Goal: Task Accomplishment & Management: Complete application form

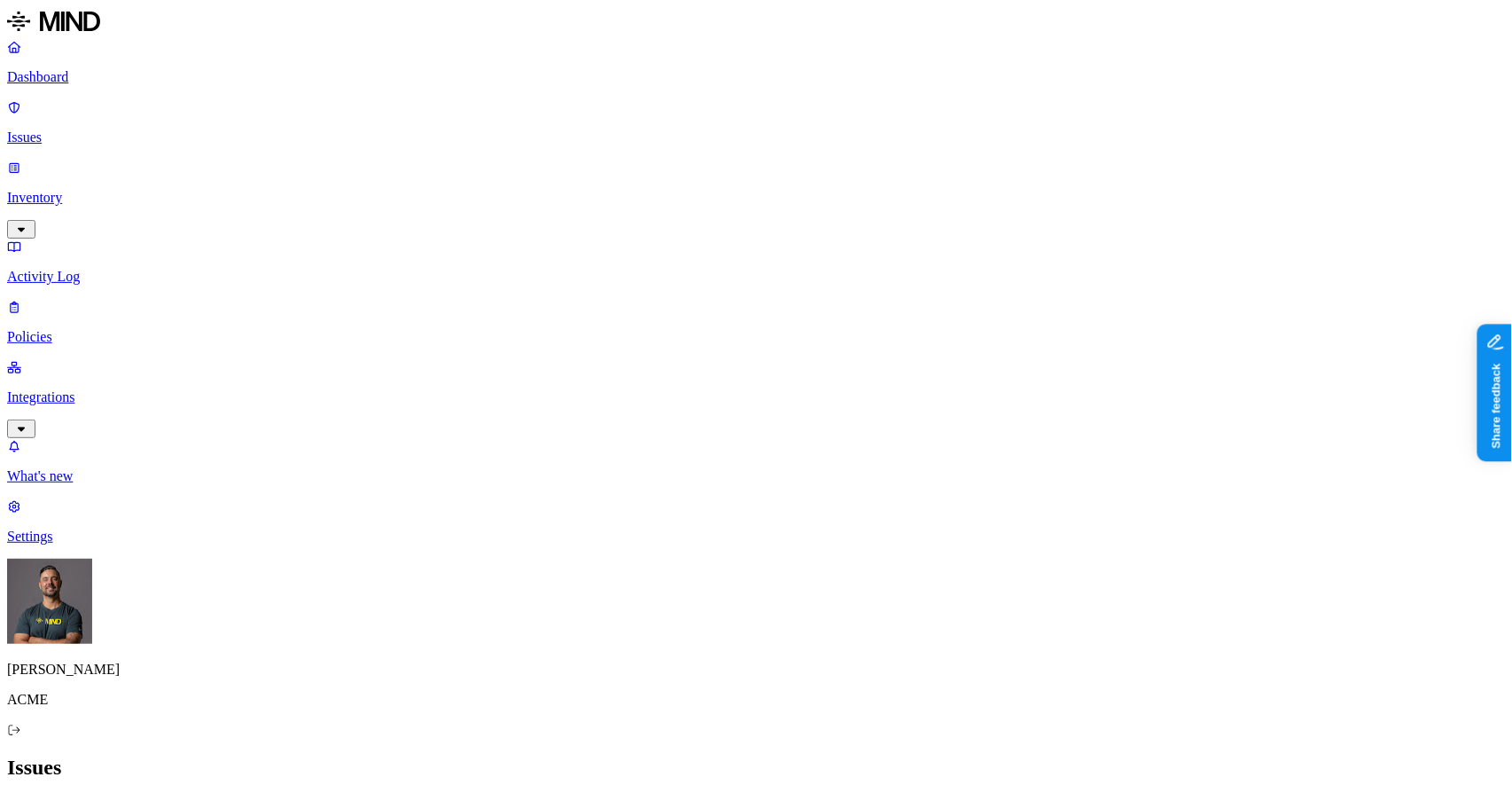
scroll to position [392, 0]
click at [88, 83] on p "Dashboard" at bounding box center [755, 77] width 1498 height 16
drag, startPoint x: 1260, startPoint y: 227, endPoint x: 1276, endPoint y: 225, distance: 16.1
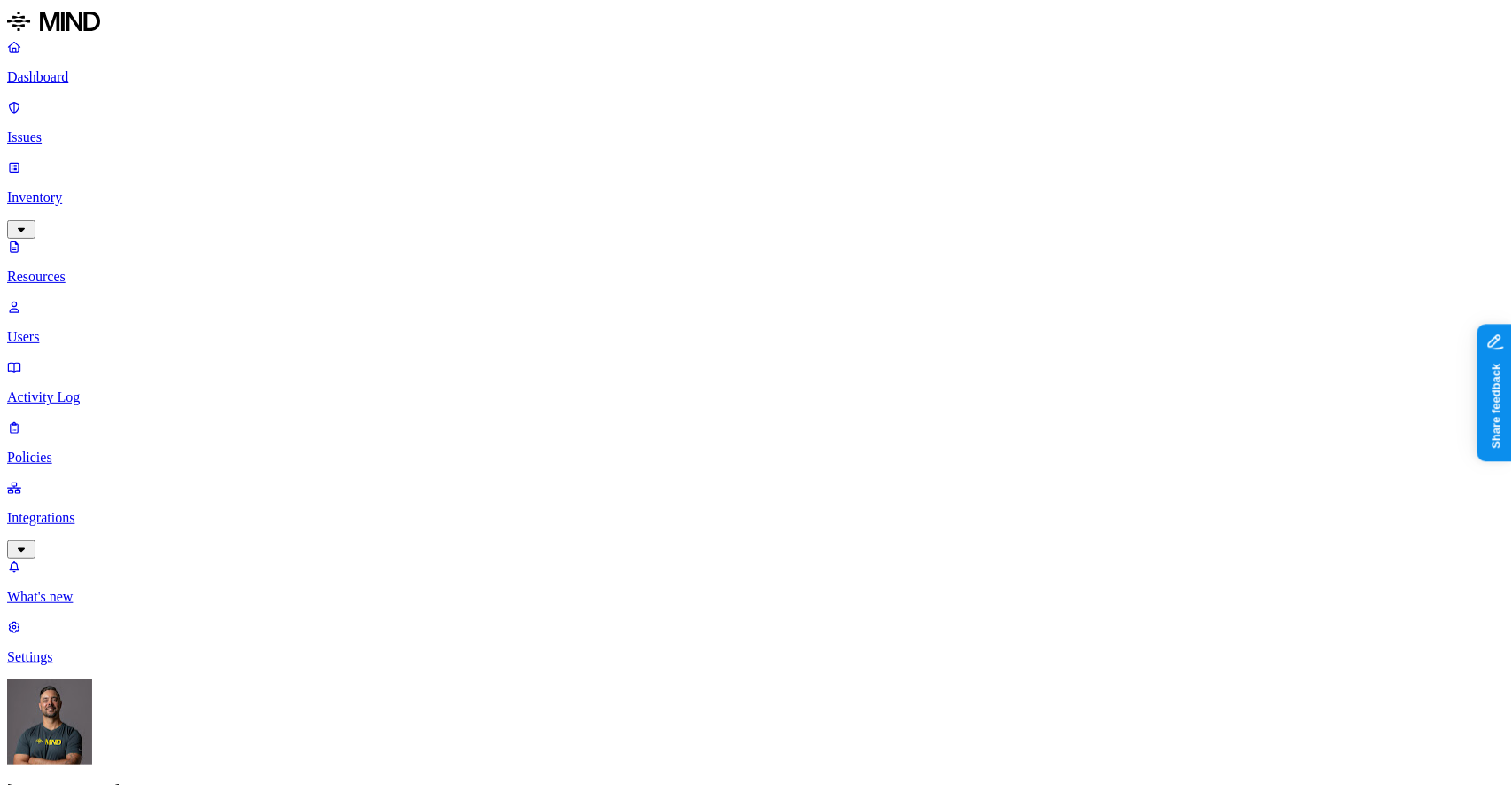
click at [70, 81] on p "Dashboard" at bounding box center [755, 77] width 1498 height 16
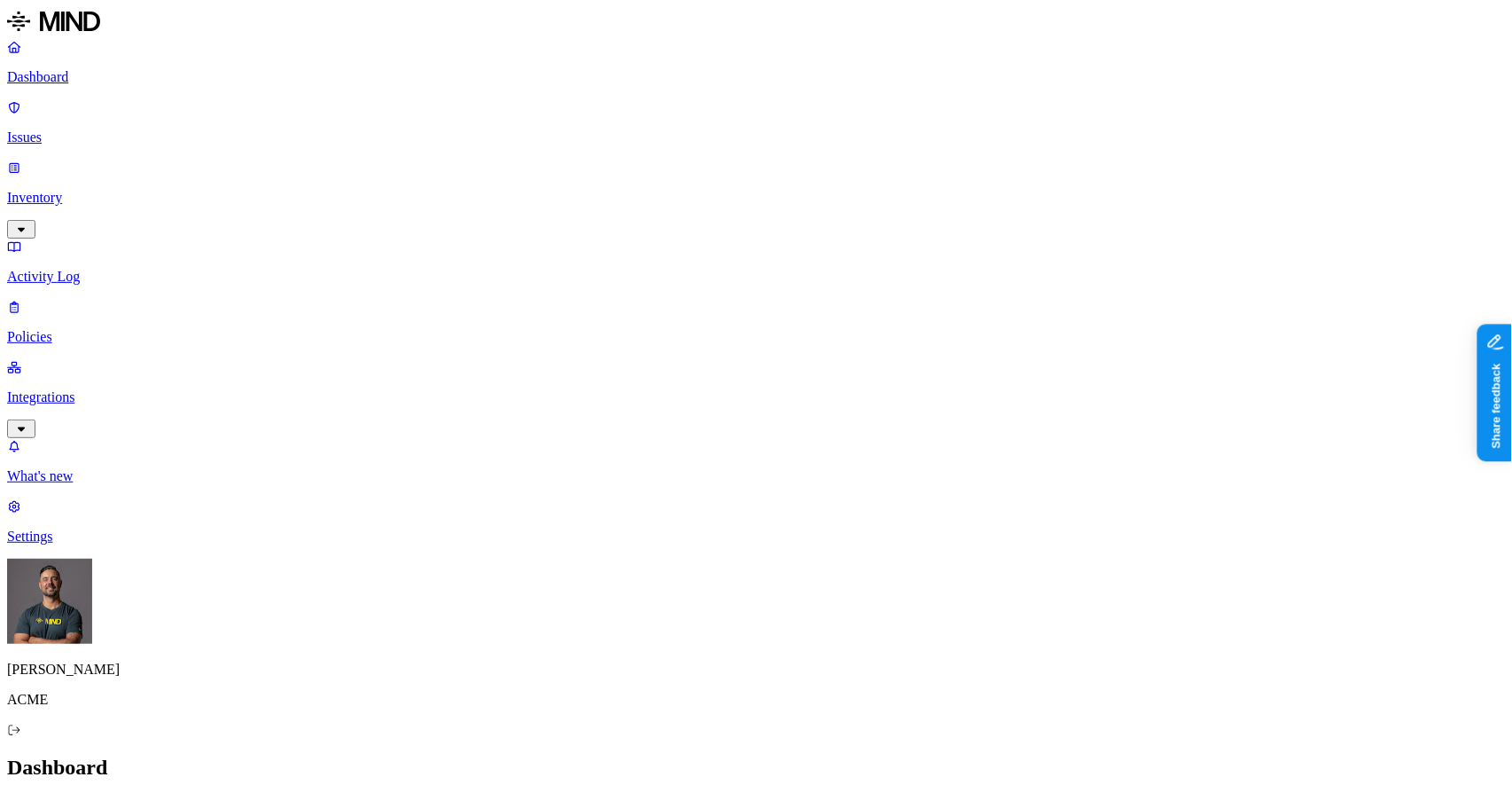
click at [64, 190] on p "Inventory" at bounding box center [755, 198] width 1498 height 16
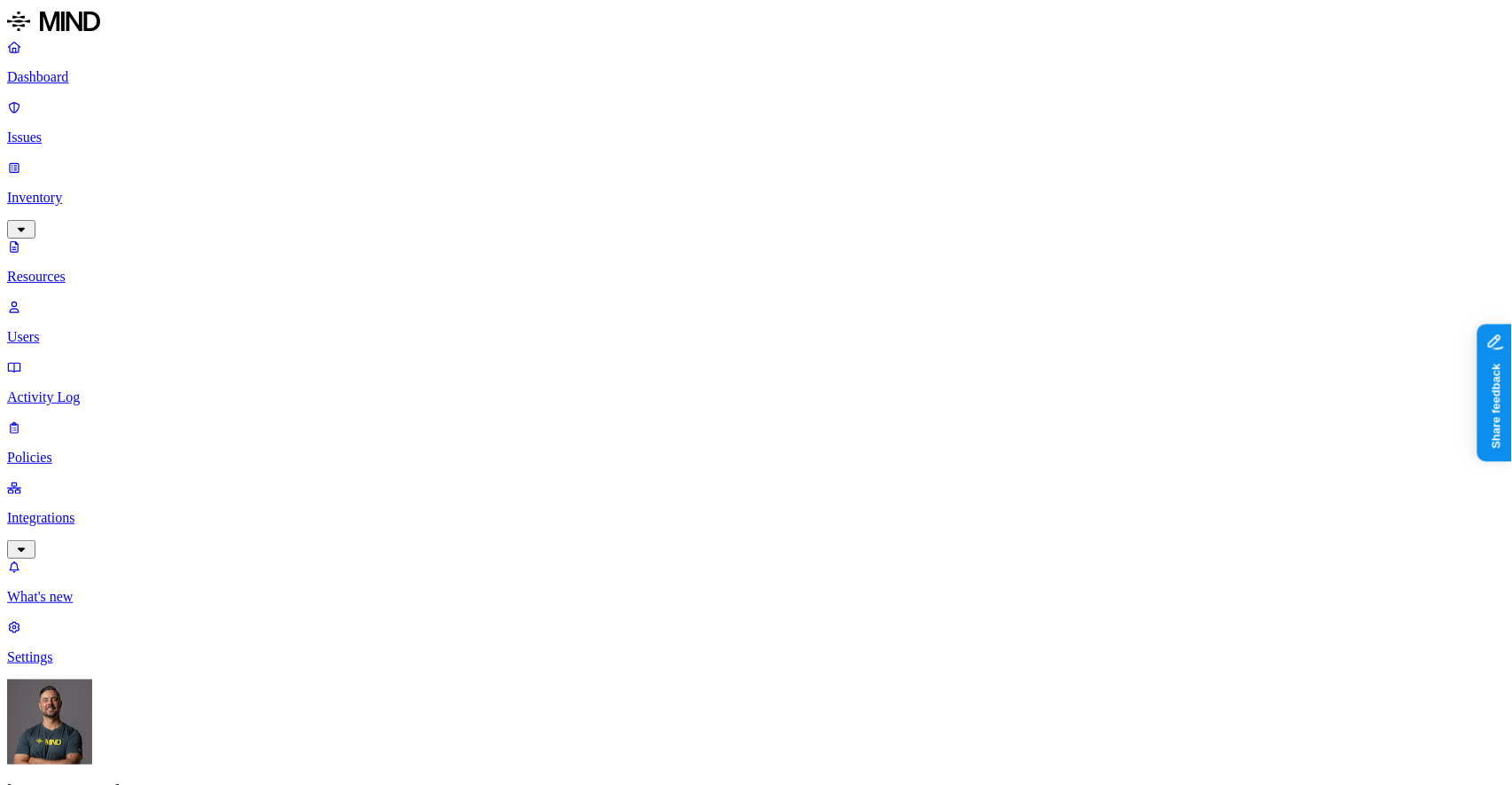
click at [527, 248] on button "button" at bounding box center [533, 250] width 14 height 6
click at [84, 449] on p "Policies" at bounding box center [755, 457] width 1498 height 16
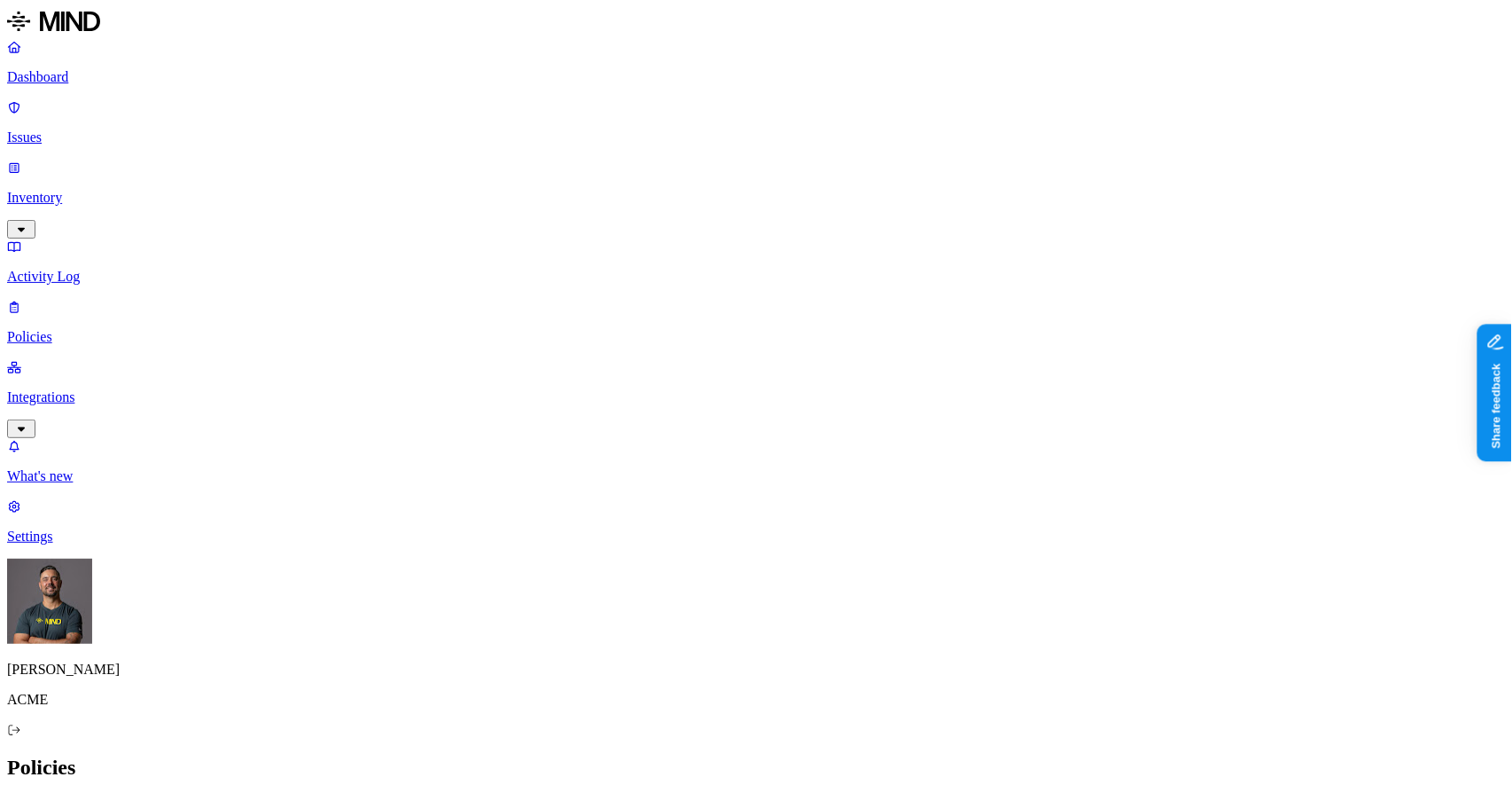
click at [657, 624] on label "Data type" at bounding box center [644, 613] width 27 height 31
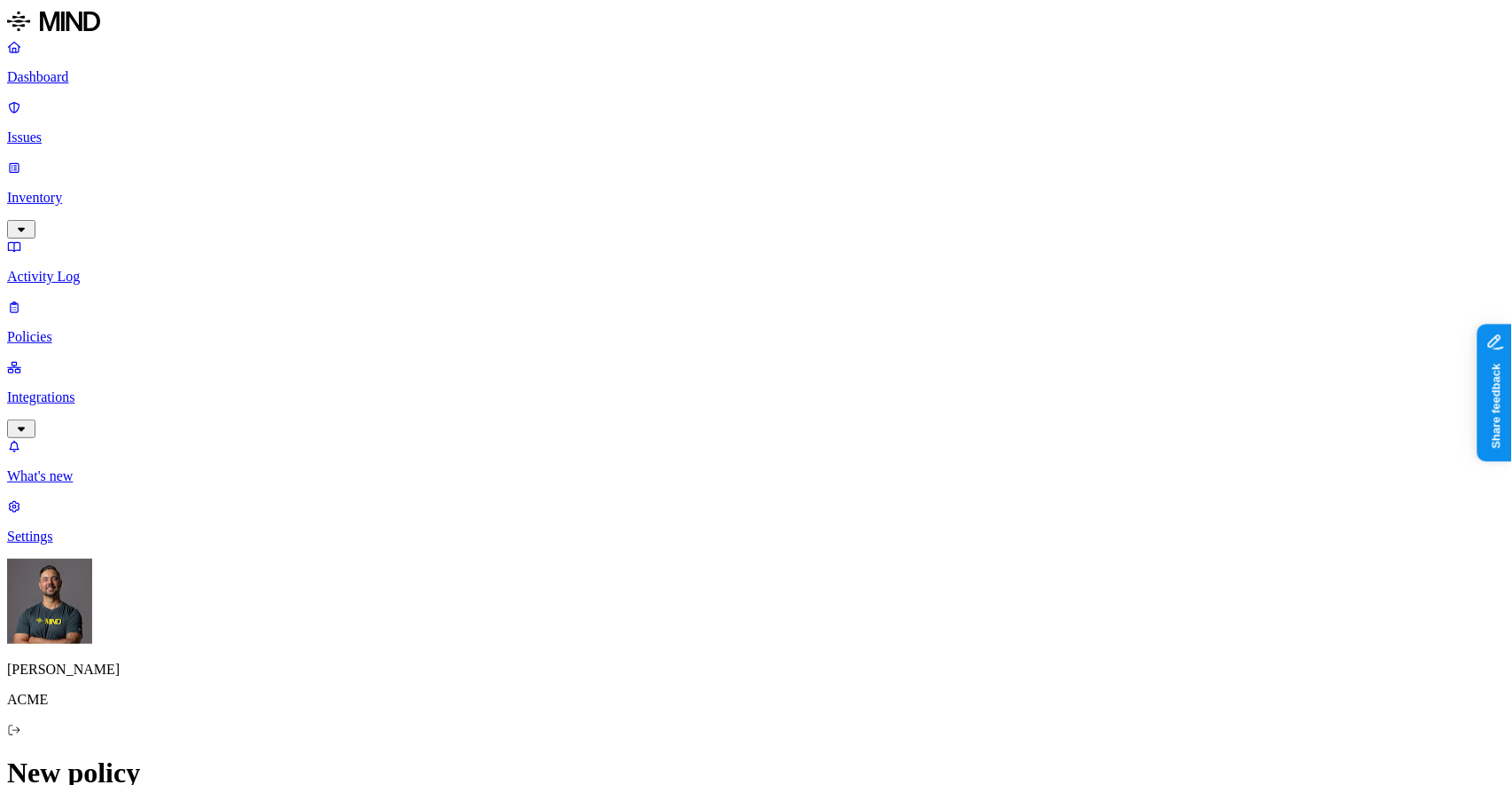
click at [666, 584] on label "Classification" at bounding box center [669, 577] width 78 height 15
click at [645, 443] on button "button" at bounding box center [637, 440] width 14 height 6
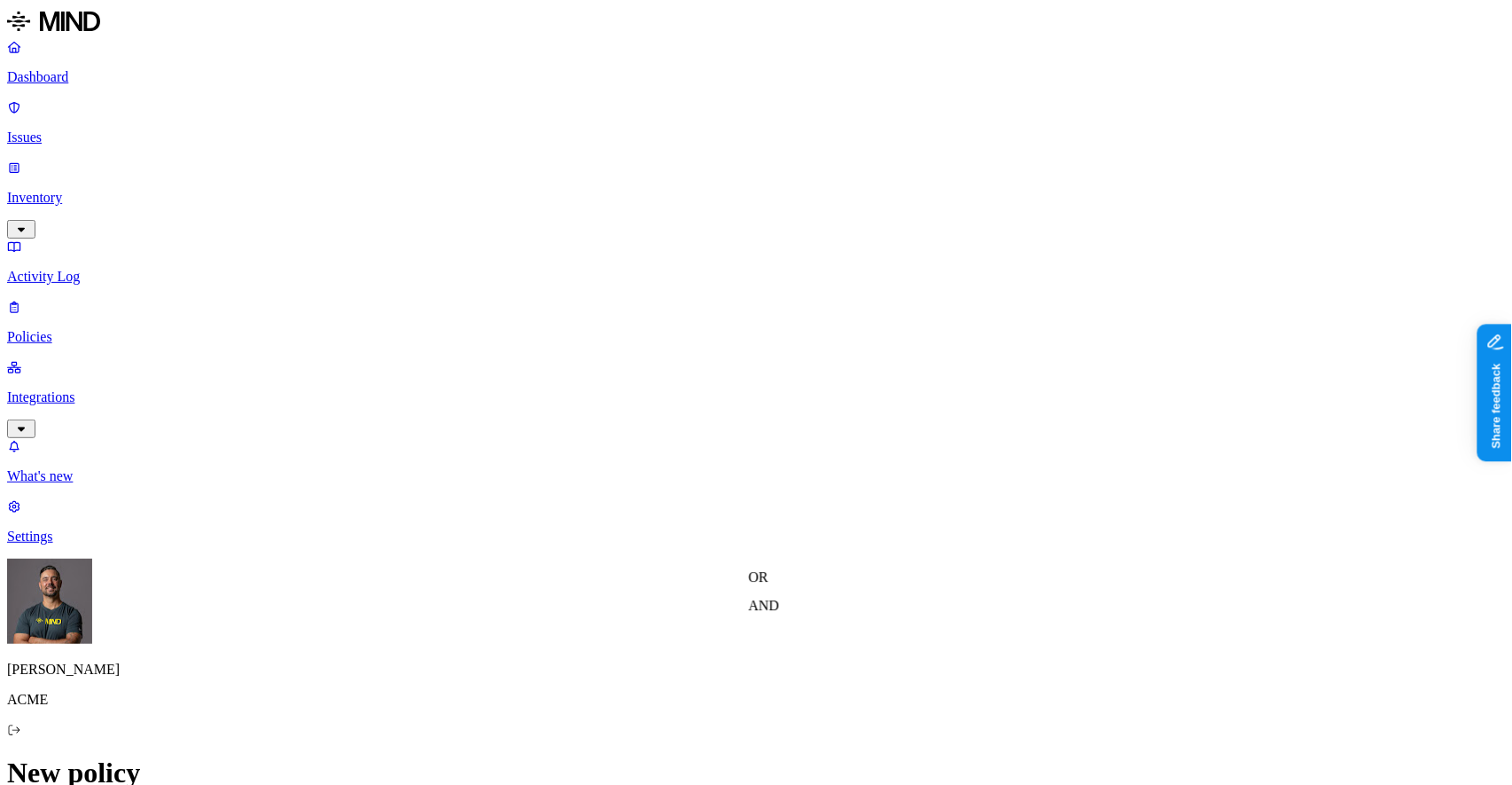
click at [707, 702] on label "Web Domain" at bounding box center [684, 687] width 46 height 31
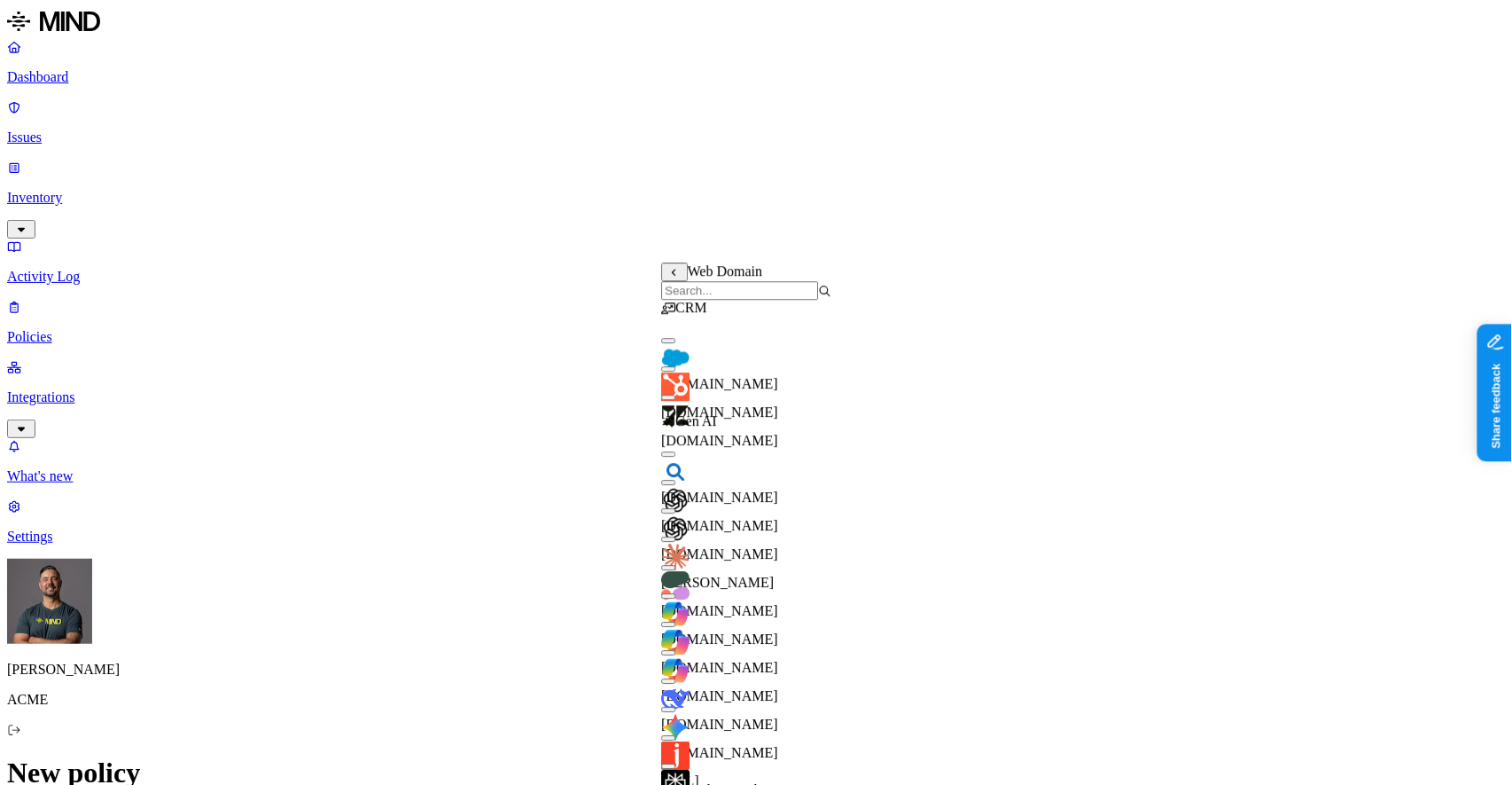
scroll to position [0, 0]
click at [675, 344] on button "button" at bounding box center [668, 341] width 14 height 6
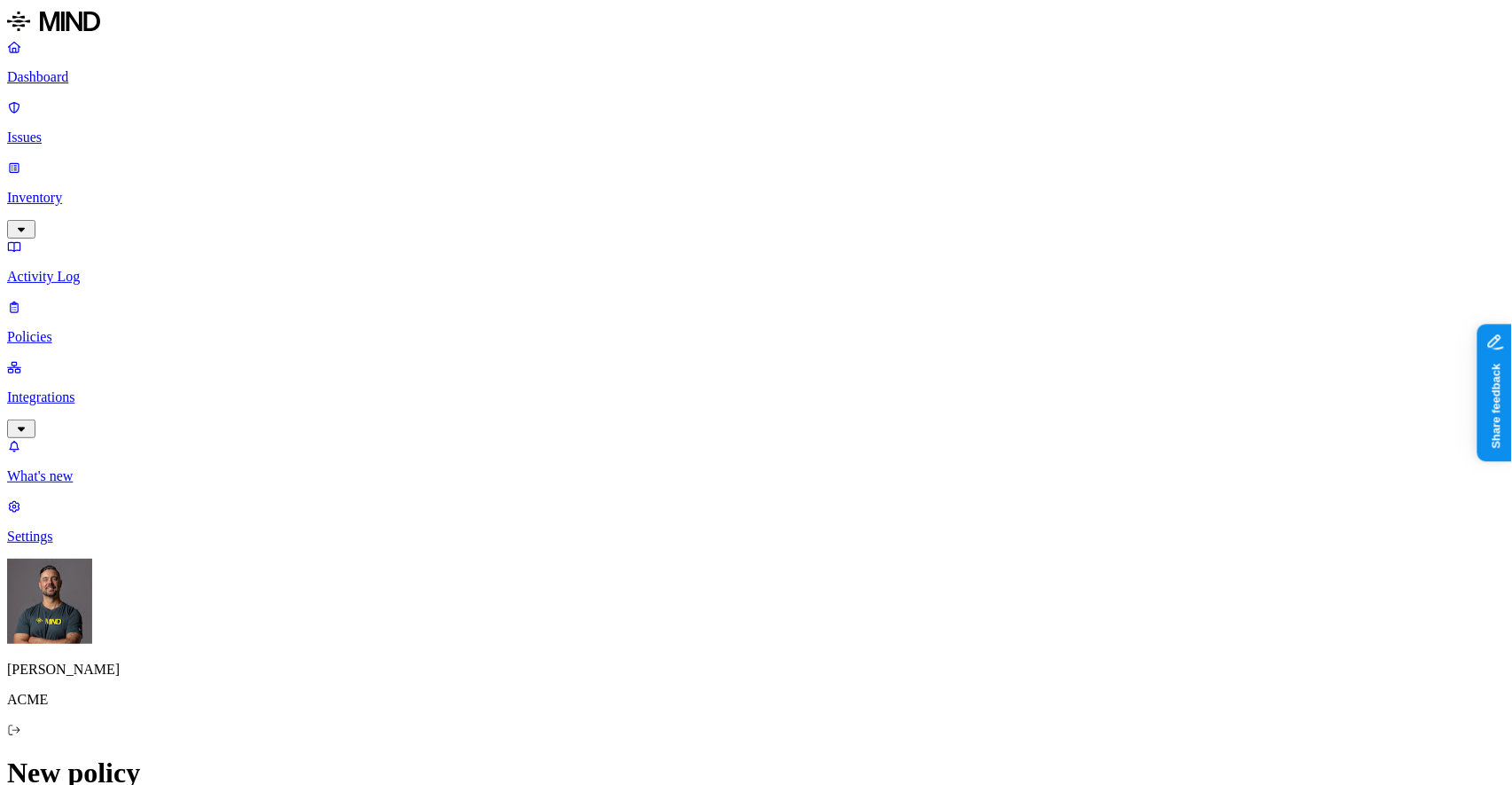
click at [707, 692] on label "Web Domain" at bounding box center [684, 690] width 46 height 31
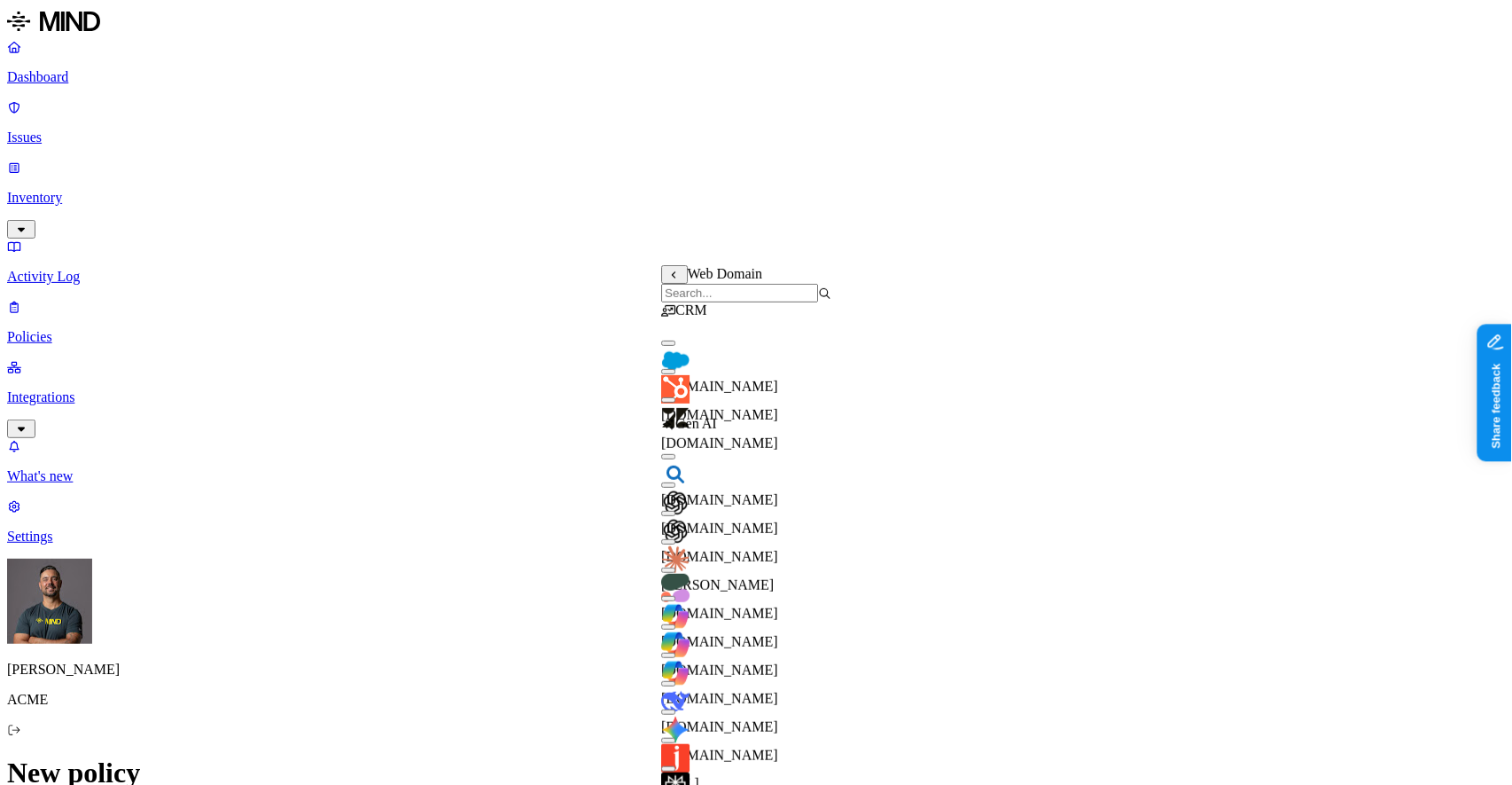
scroll to position [103, 0]
drag, startPoint x: 619, startPoint y: 593, endPoint x: 636, endPoint y: 615, distance: 27.8
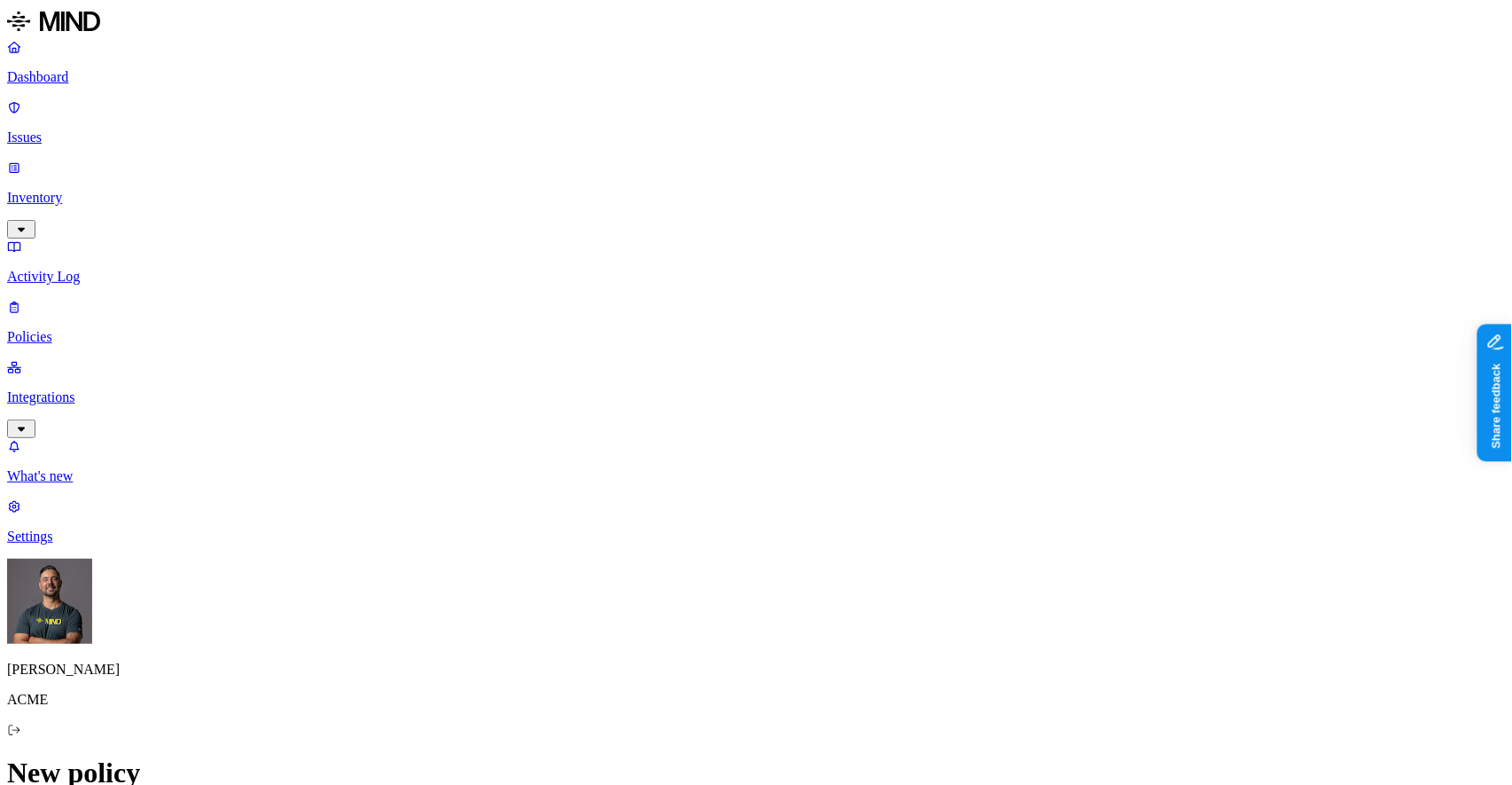
click at [713, 674] on label "Web Category" at bounding box center [687, 662] width 53 height 31
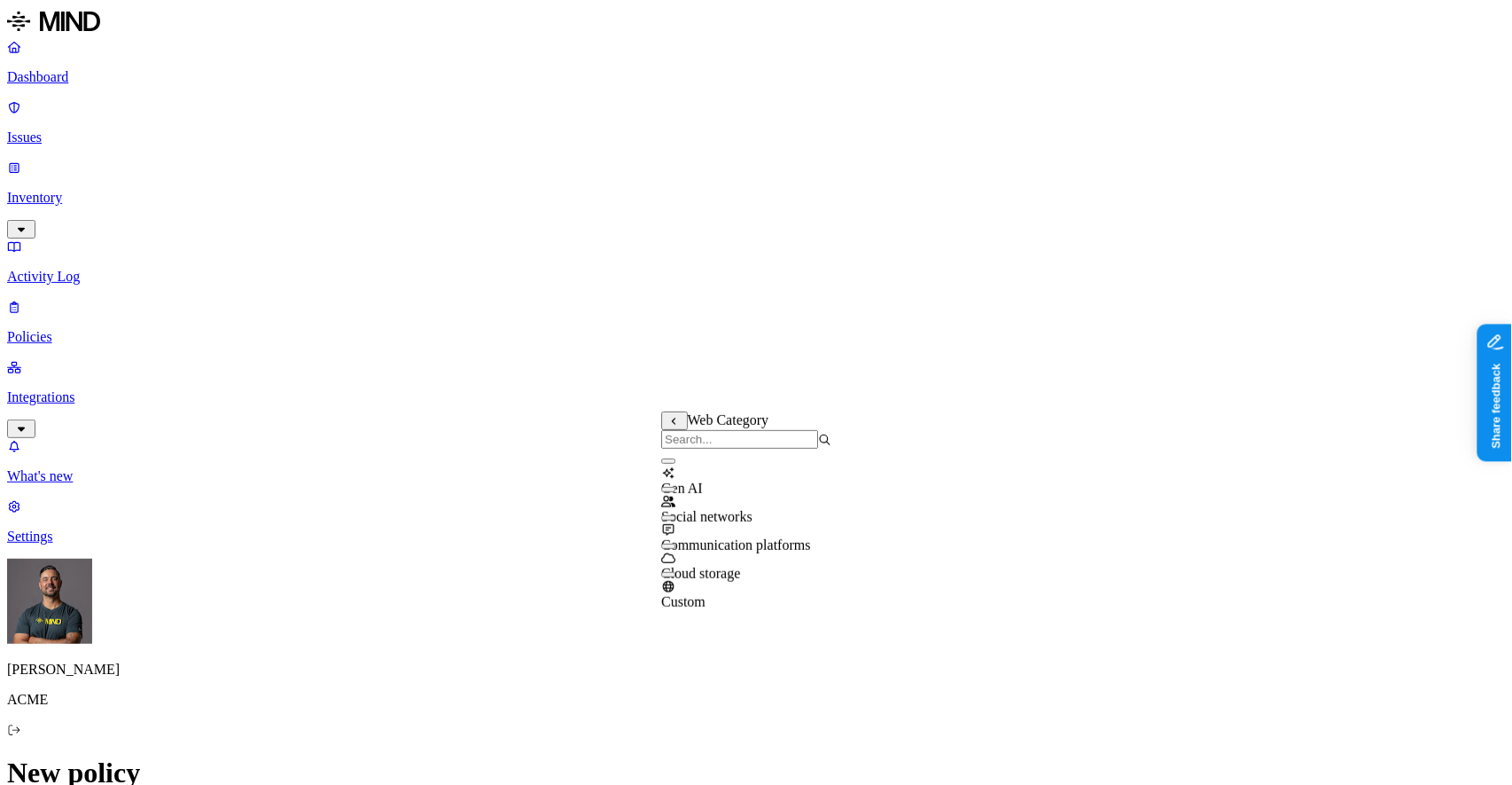
click at [675, 464] on button "button" at bounding box center [668, 462] width 14 height 6
click at [675, 520] on button "button" at bounding box center [668, 518] width 14 height 6
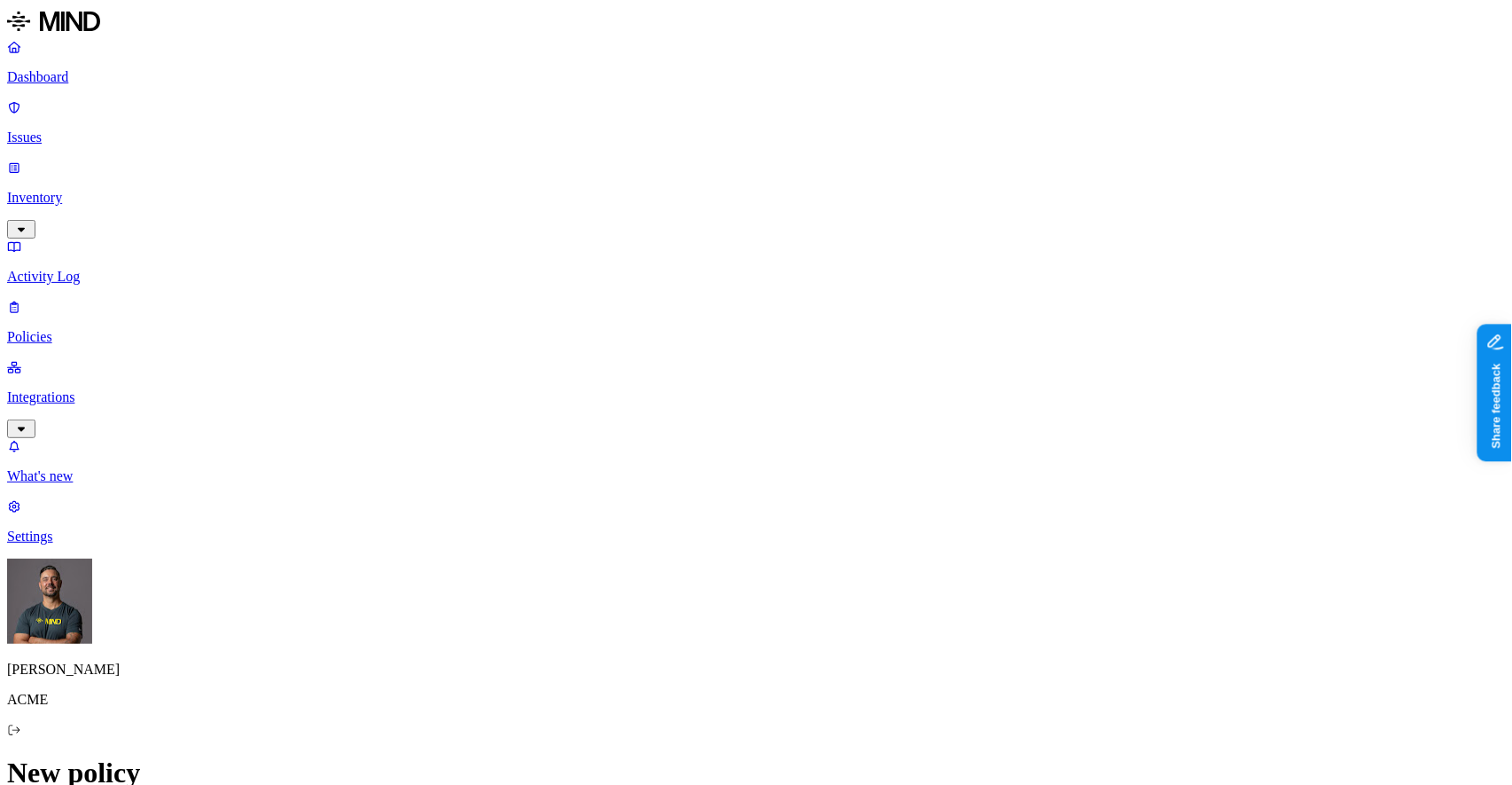
scroll to position [984, 0]
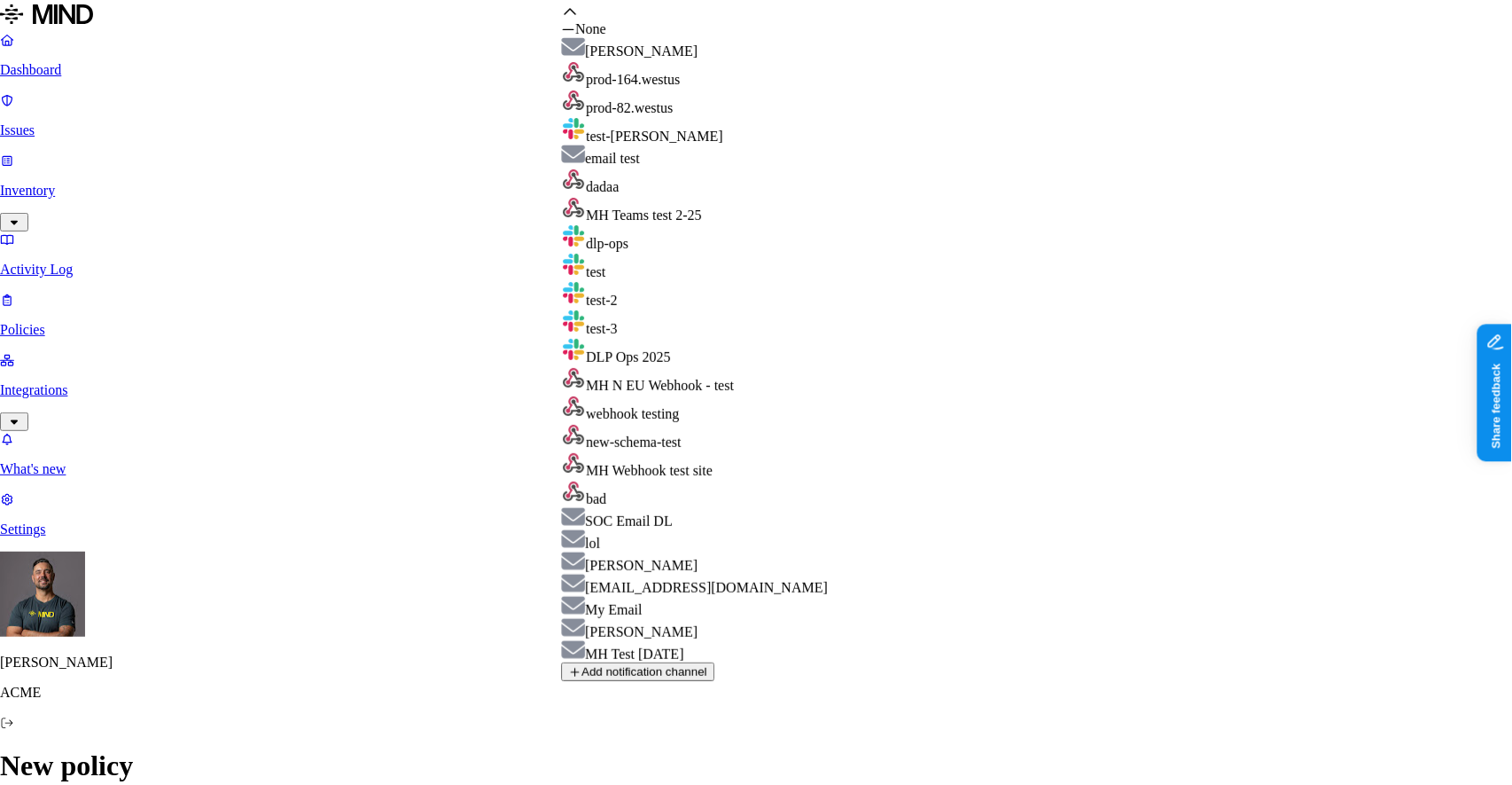
drag, startPoint x: 479, startPoint y: 507, endPoint x: 612, endPoint y: 589, distance: 156.2
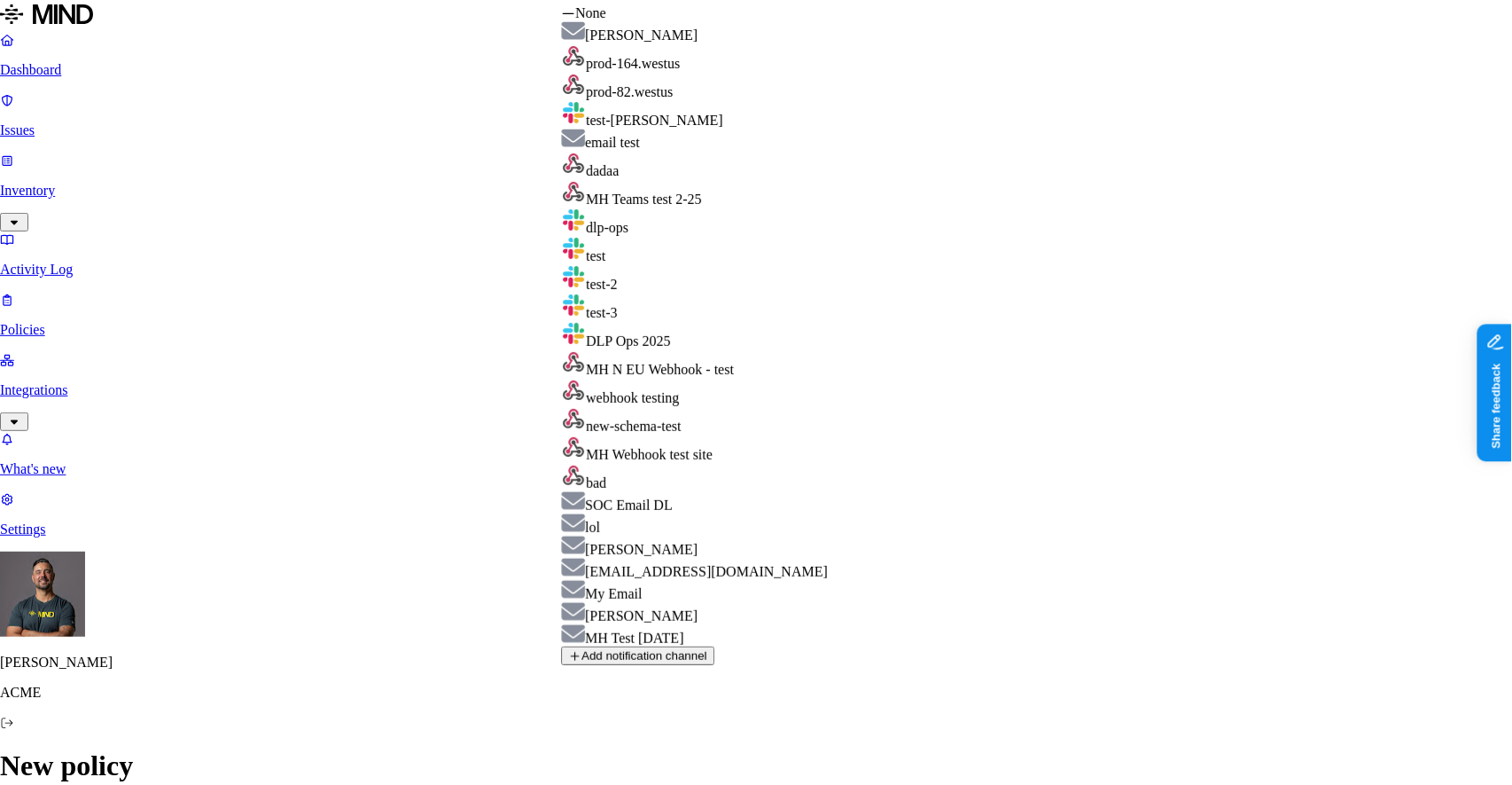
select select "01917527-5d6b-77bc-85a1-b44119ff008d"
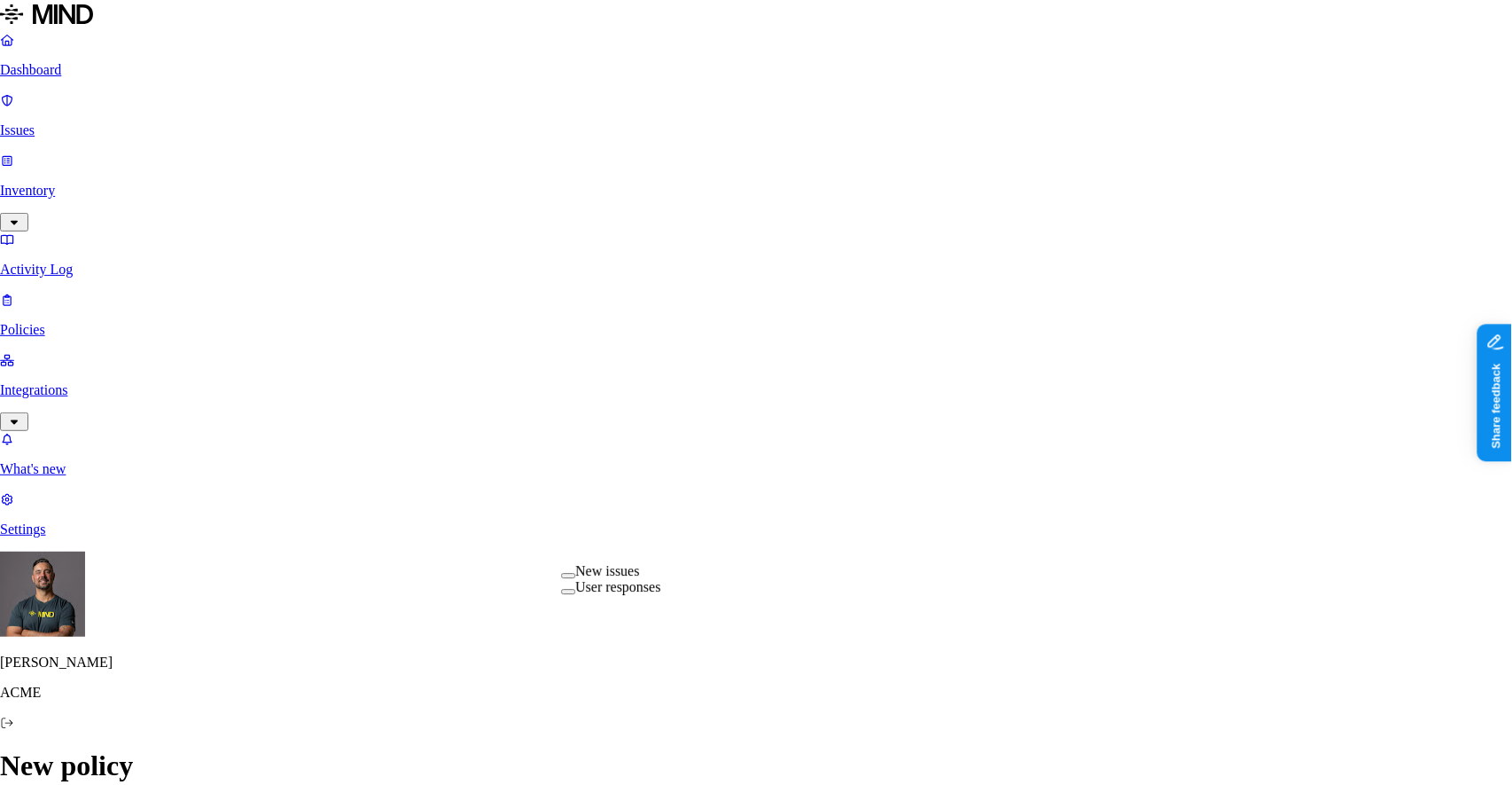
click at [576, 578] on button "button" at bounding box center [568, 576] width 14 height 6
click at [588, 598] on div "User responses" at bounding box center [610, 589] width 99 height 16
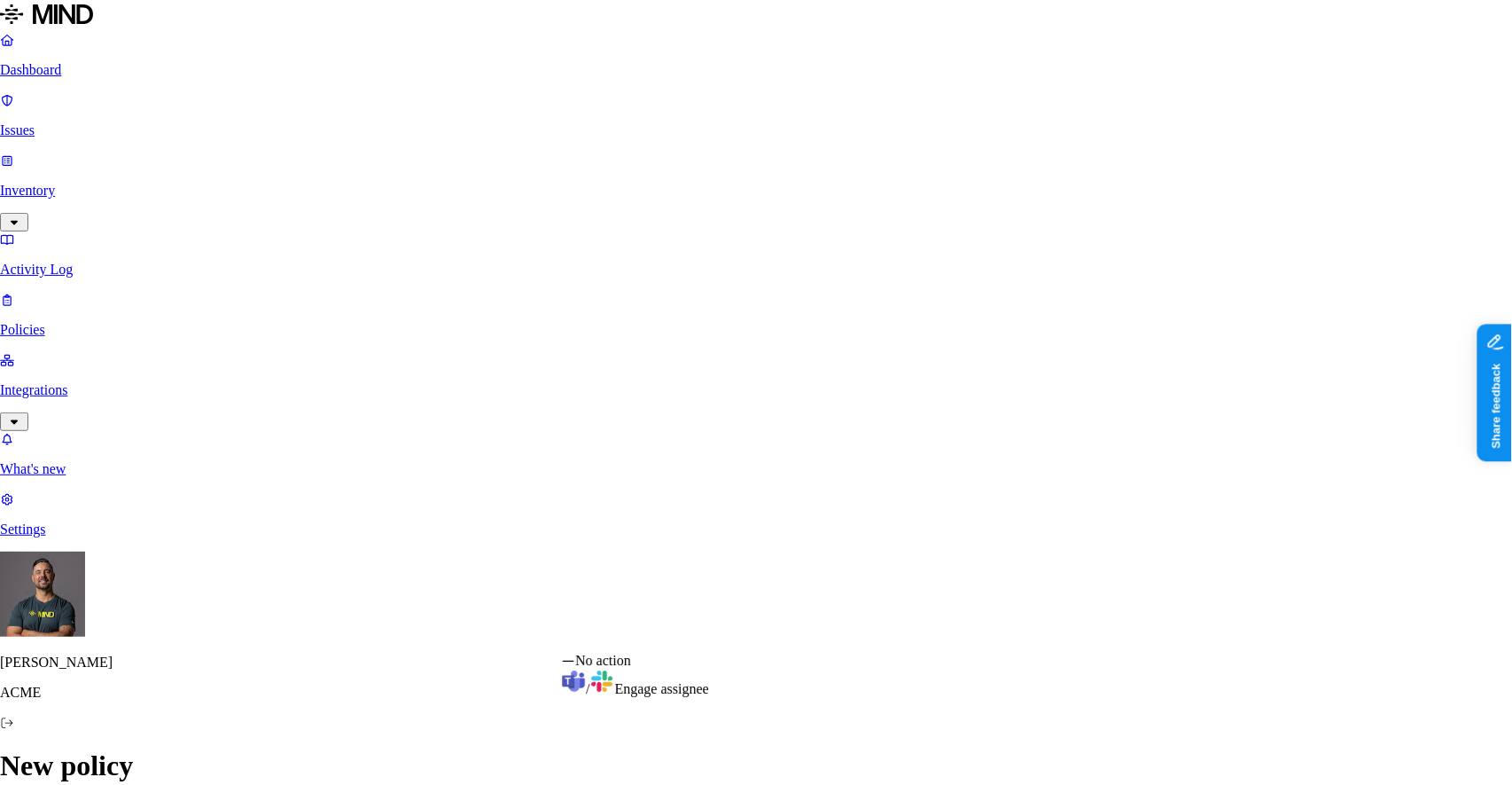
select select "1"
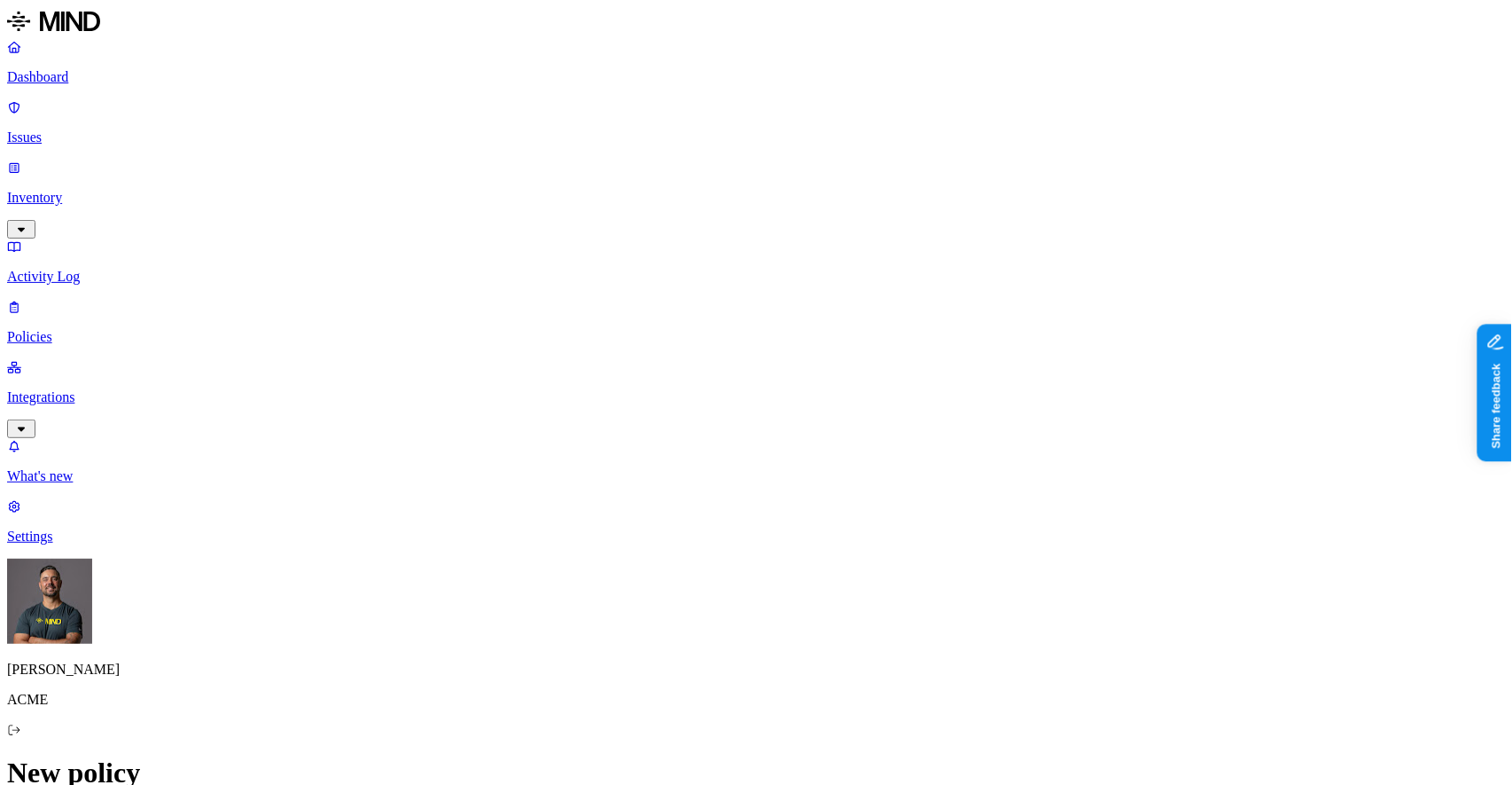
scroll to position [0, 0]
click at [80, 298] on link "Policies" at bounding box center [755, 321] width 1498 height 46
click at [94, 80] on p "Dashboard" at bounding box center [755, 77] width 1498 height 16
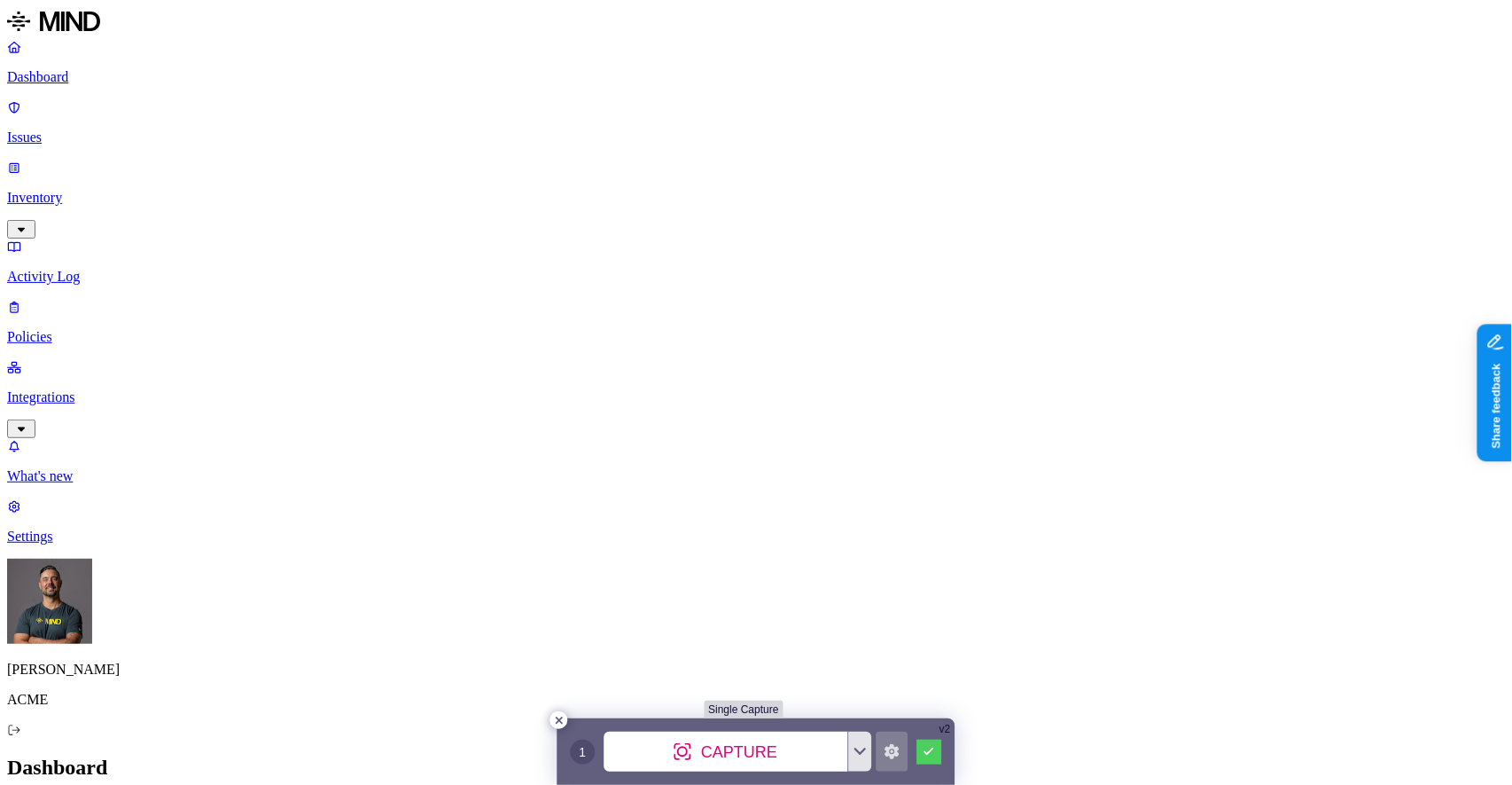
click at [72, 190] on p "Inventory" at bounding box center [755, 198] width 1498 height 16
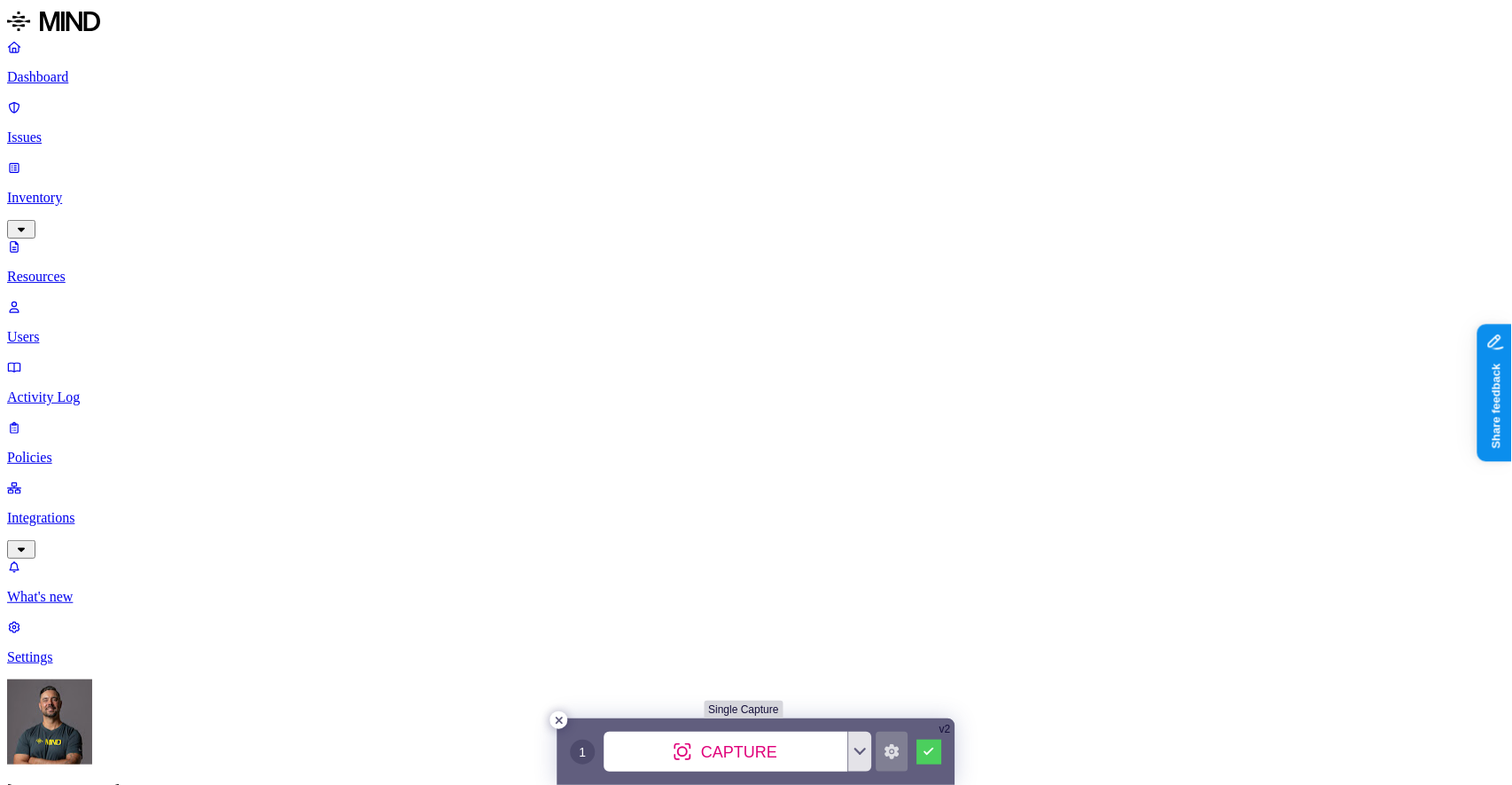
click at [527, 248] on button "button" at bounding box center [533, 250] width 14 height 6
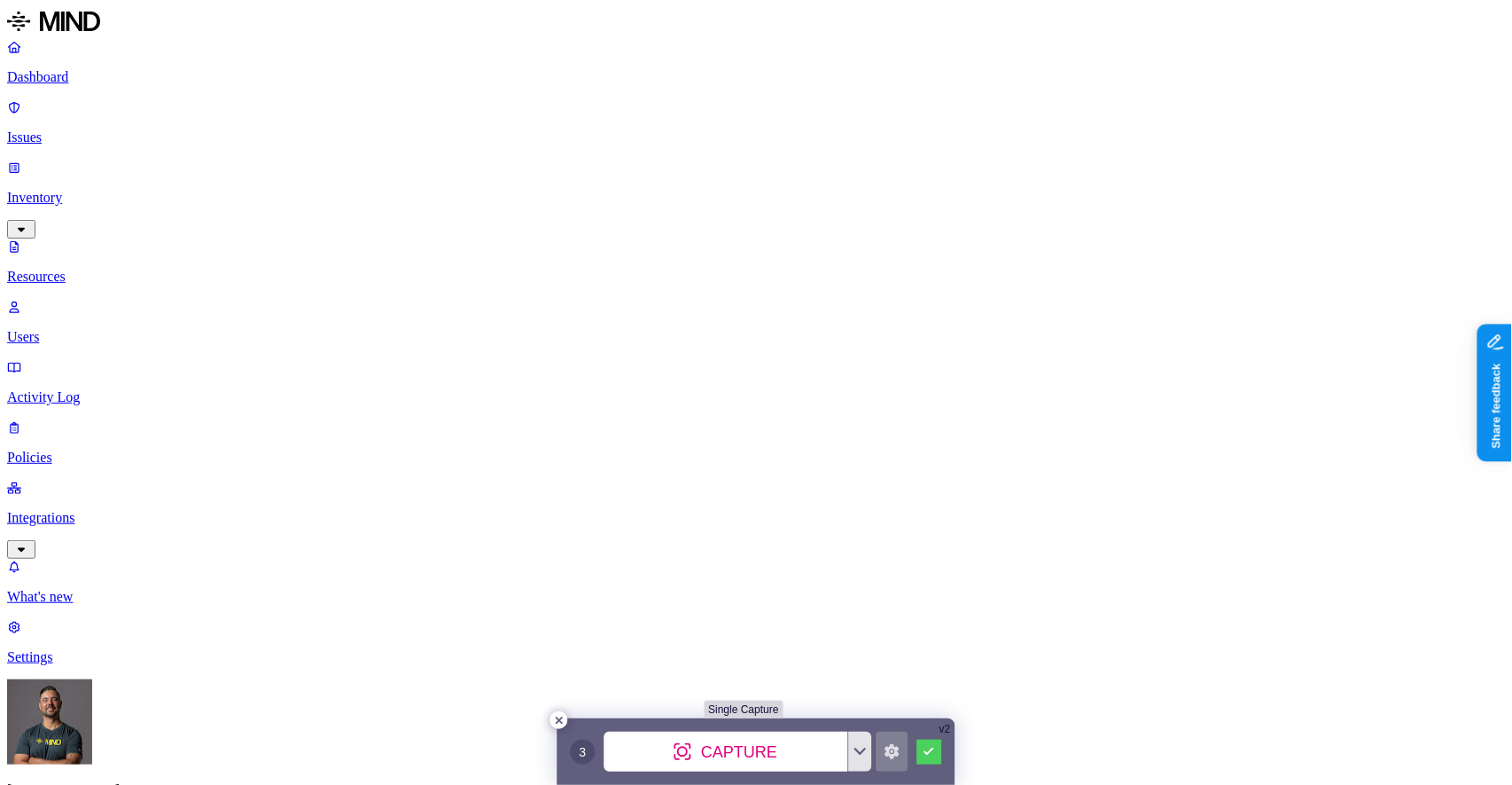
scroll to position [97, 0]
click at [56, 449] on p "Policies" at bounding box center [755, 457] width 1498 height 16
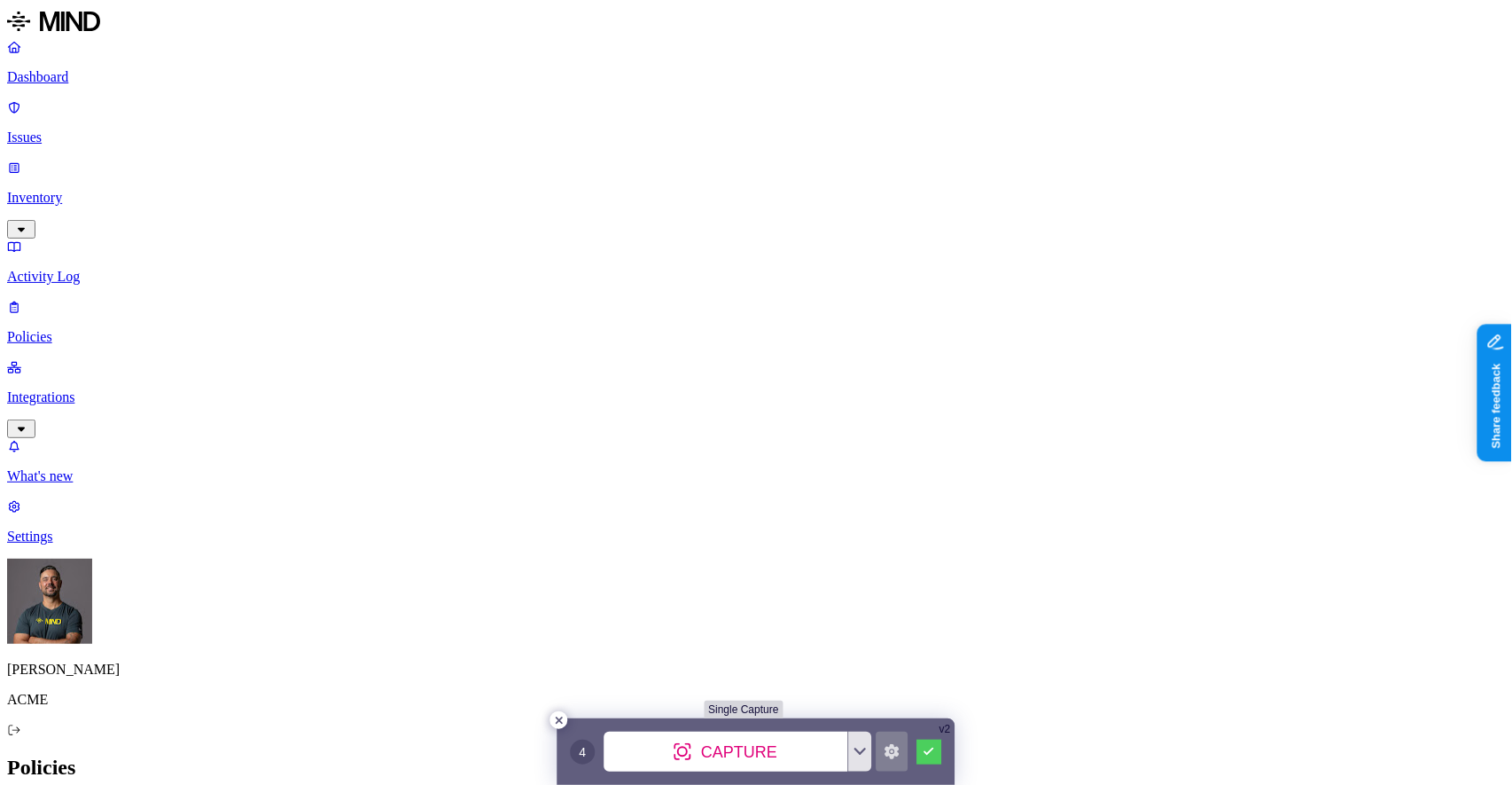
type input "P"
type input "Block PHI from GenAI"
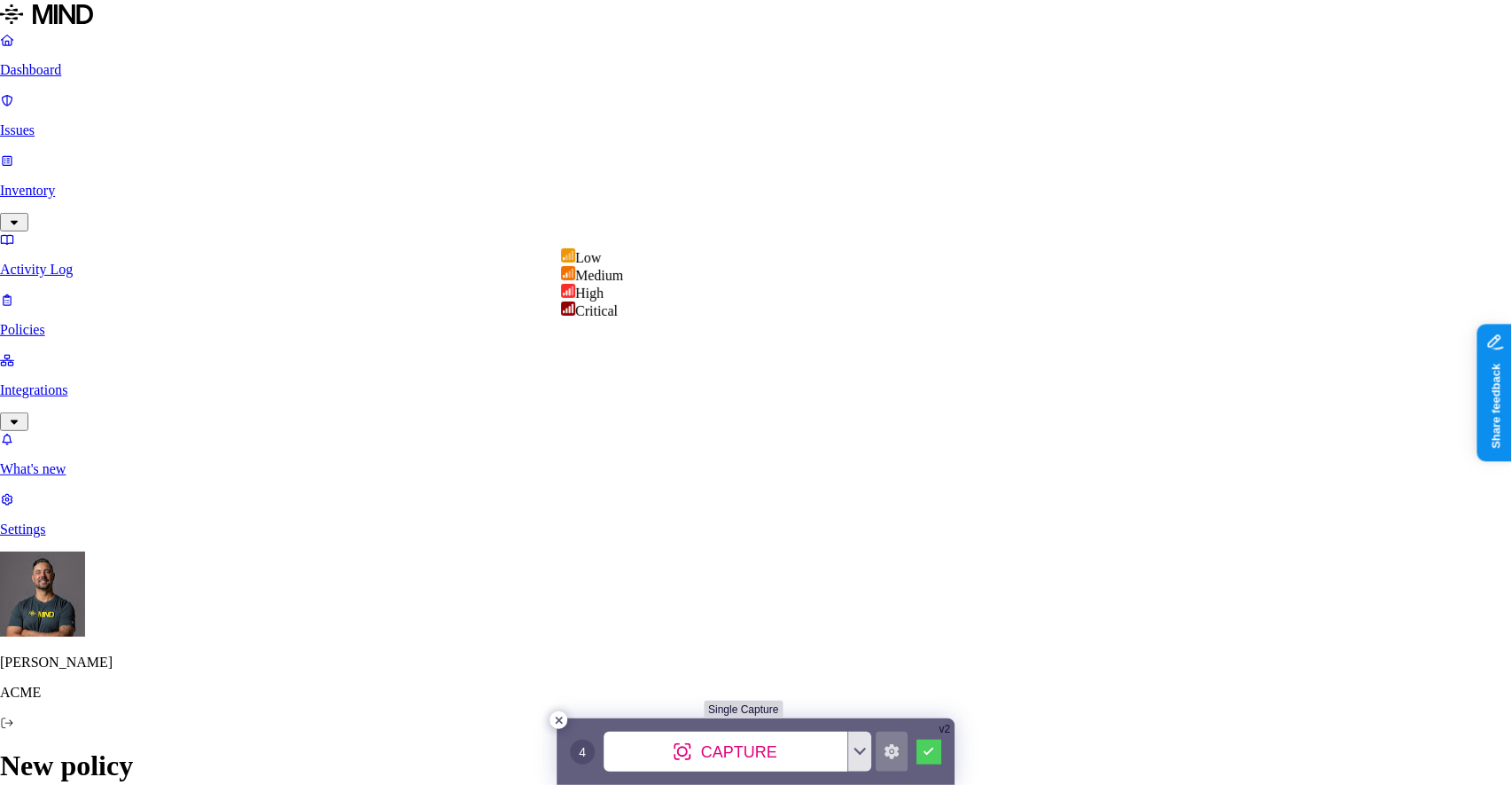
select select "4"
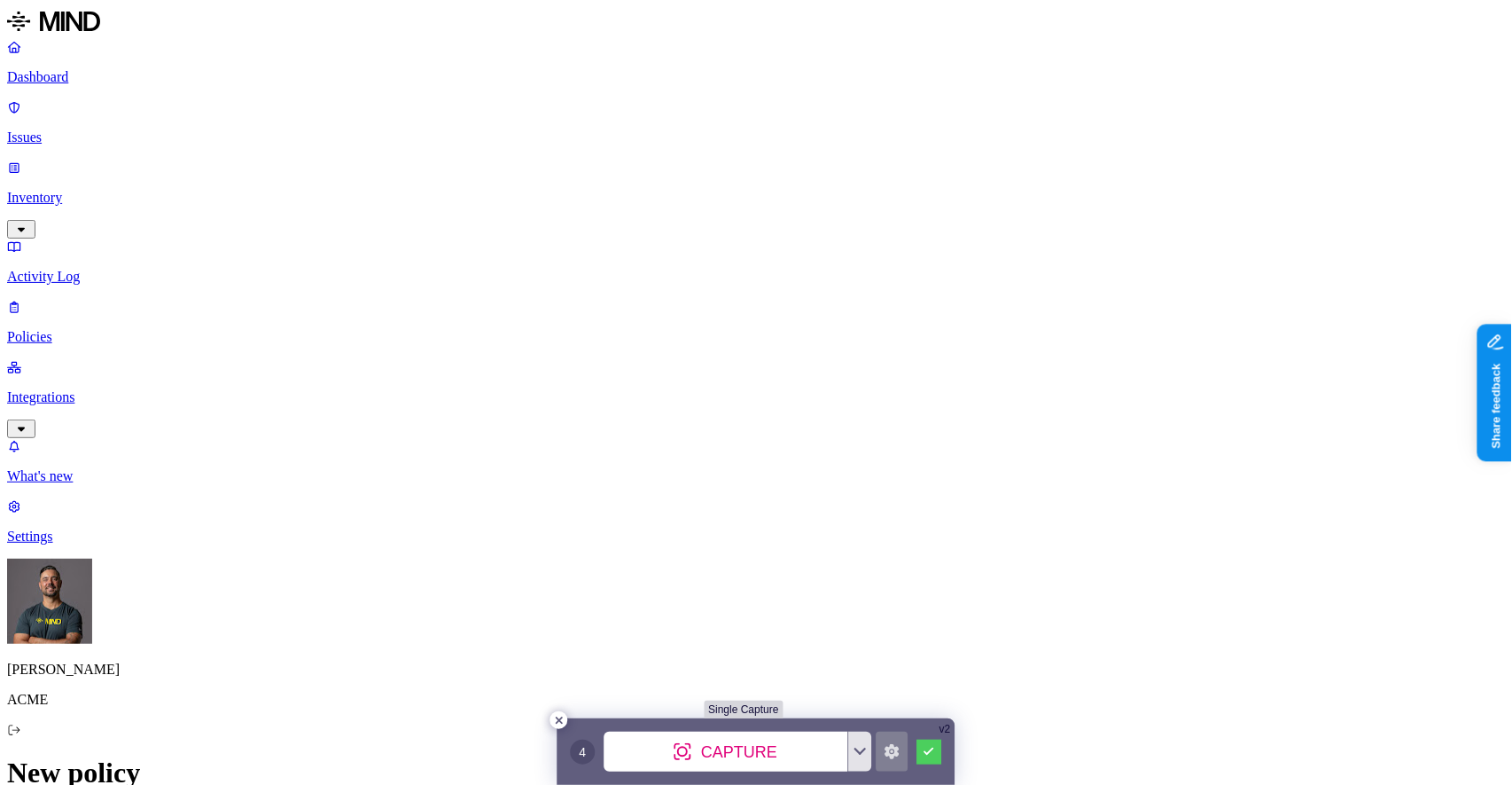
scroll to position [406, 0]
click at [669, 396] on label "Classification" at bounding box center [669, 389] width 78 height 15
click at [645, 519] on button "button" at bounding box center [637, 516] width 14 height 6
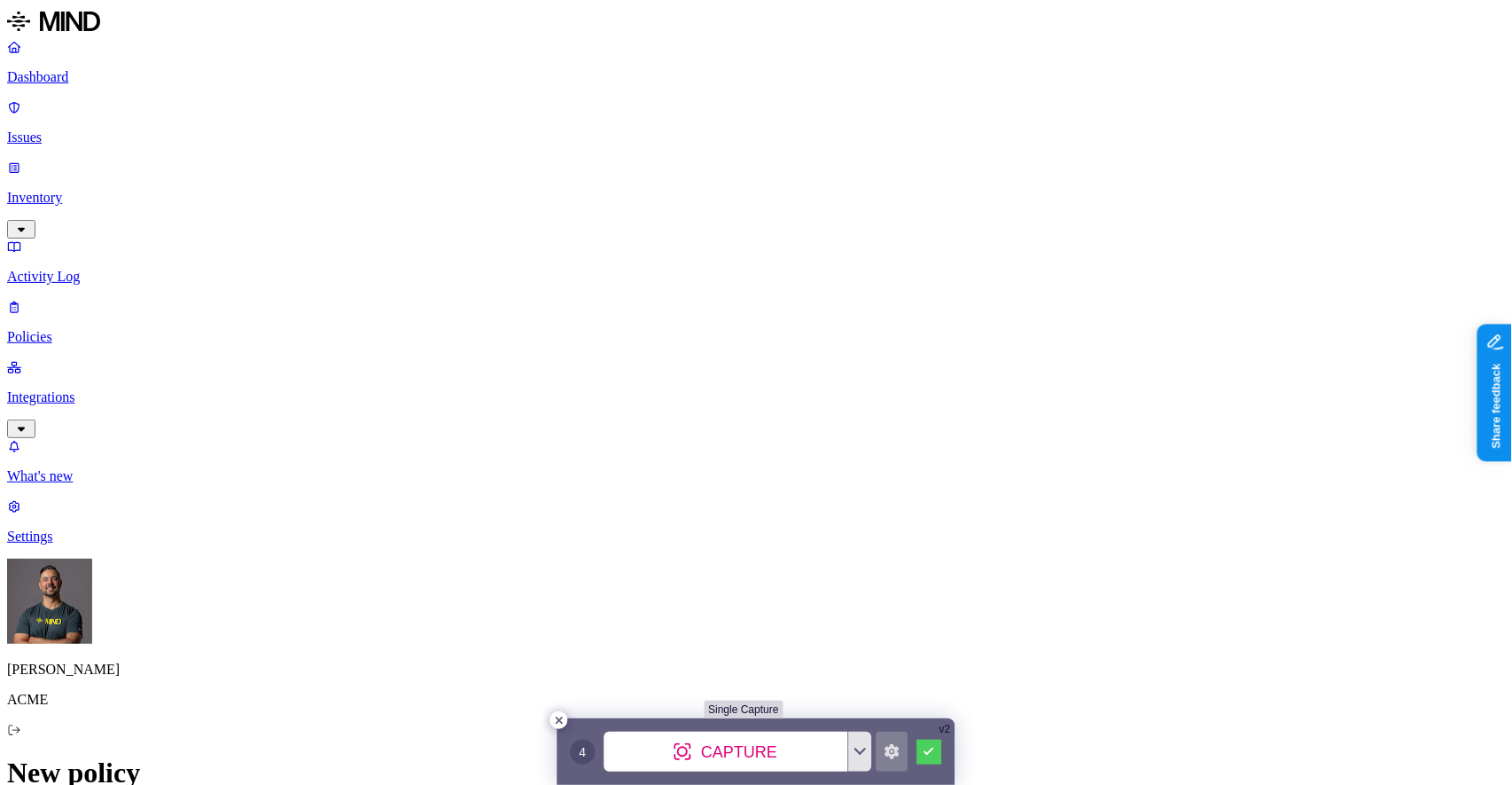
click at [704, 482] on label "Web Category" at bounding box center [687, 471] width 53 height 31
click at [675, 593] on button "button" at bounding box center [668, 591] width 14 height 6
click at [675, 622] on button "button" at bounding box center [668, 619] width 14 height 6
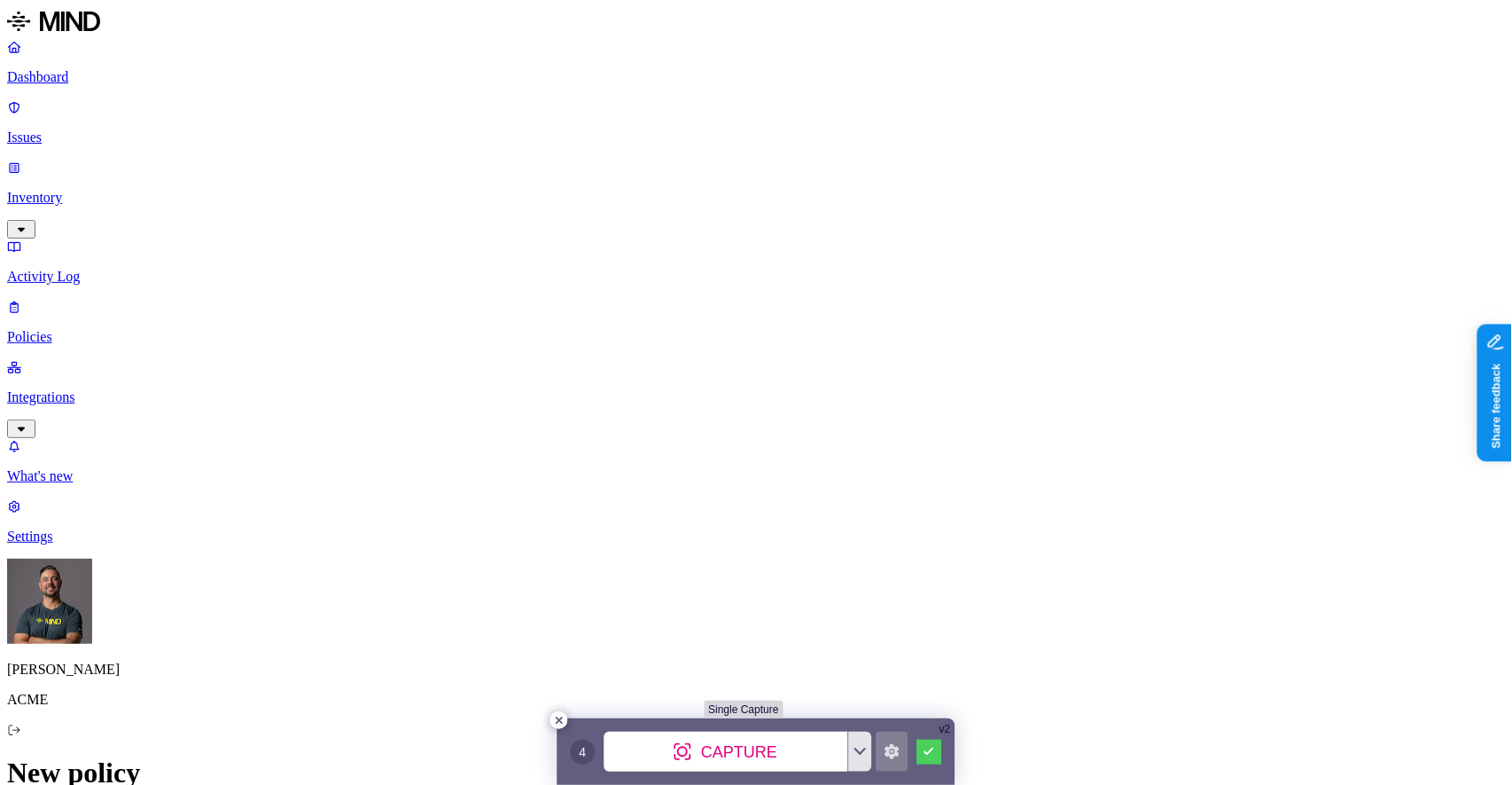
click at [690, 547] on label "Web Category" at bounding box center [687, 546] width 53 height 31
click at [675, 583] on button "button" at bounding box center [668, 580] width 14 height 6
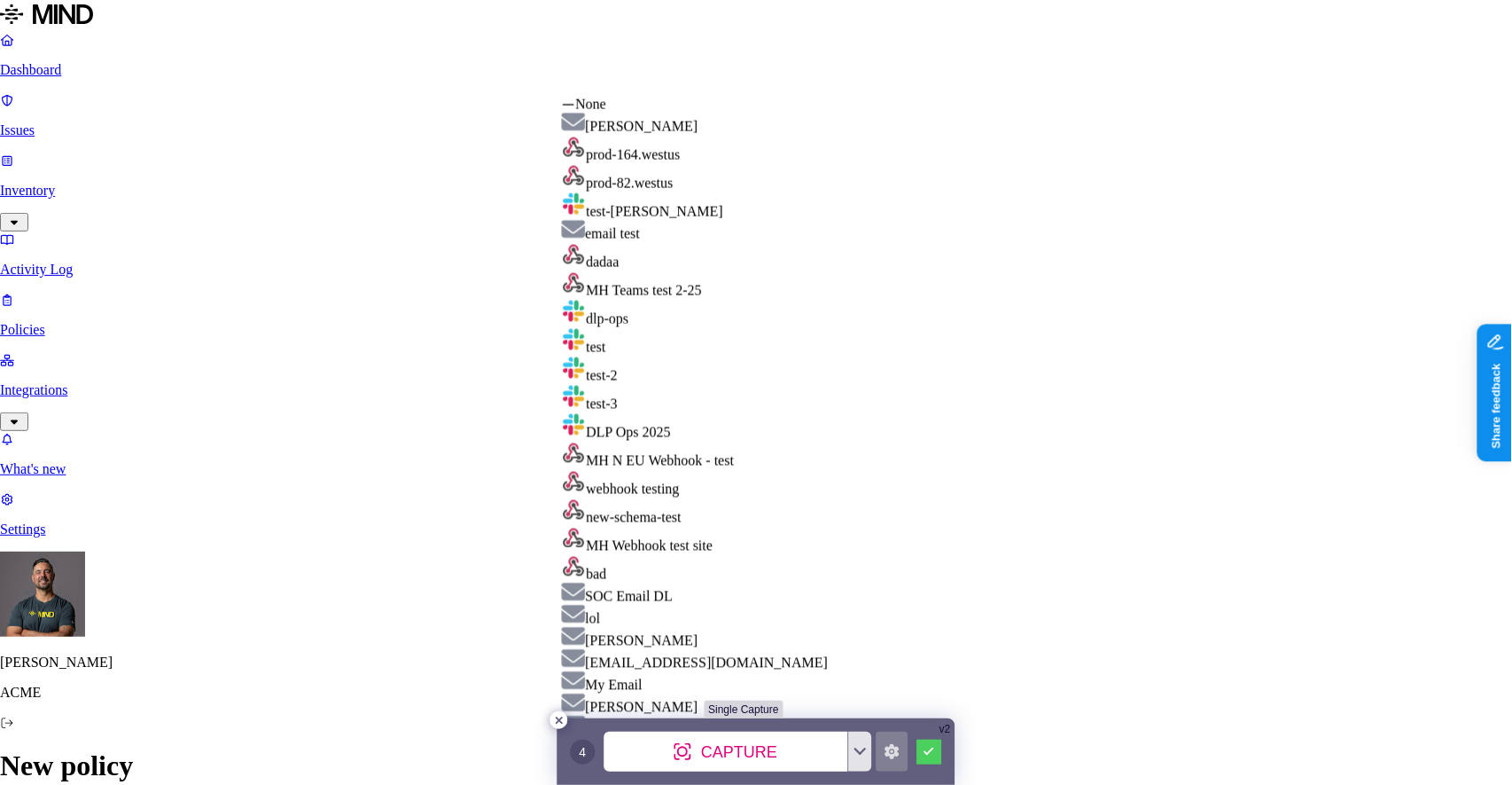
select select "01951b01-e05d-7294-a9c5-4a2eb72808f0"
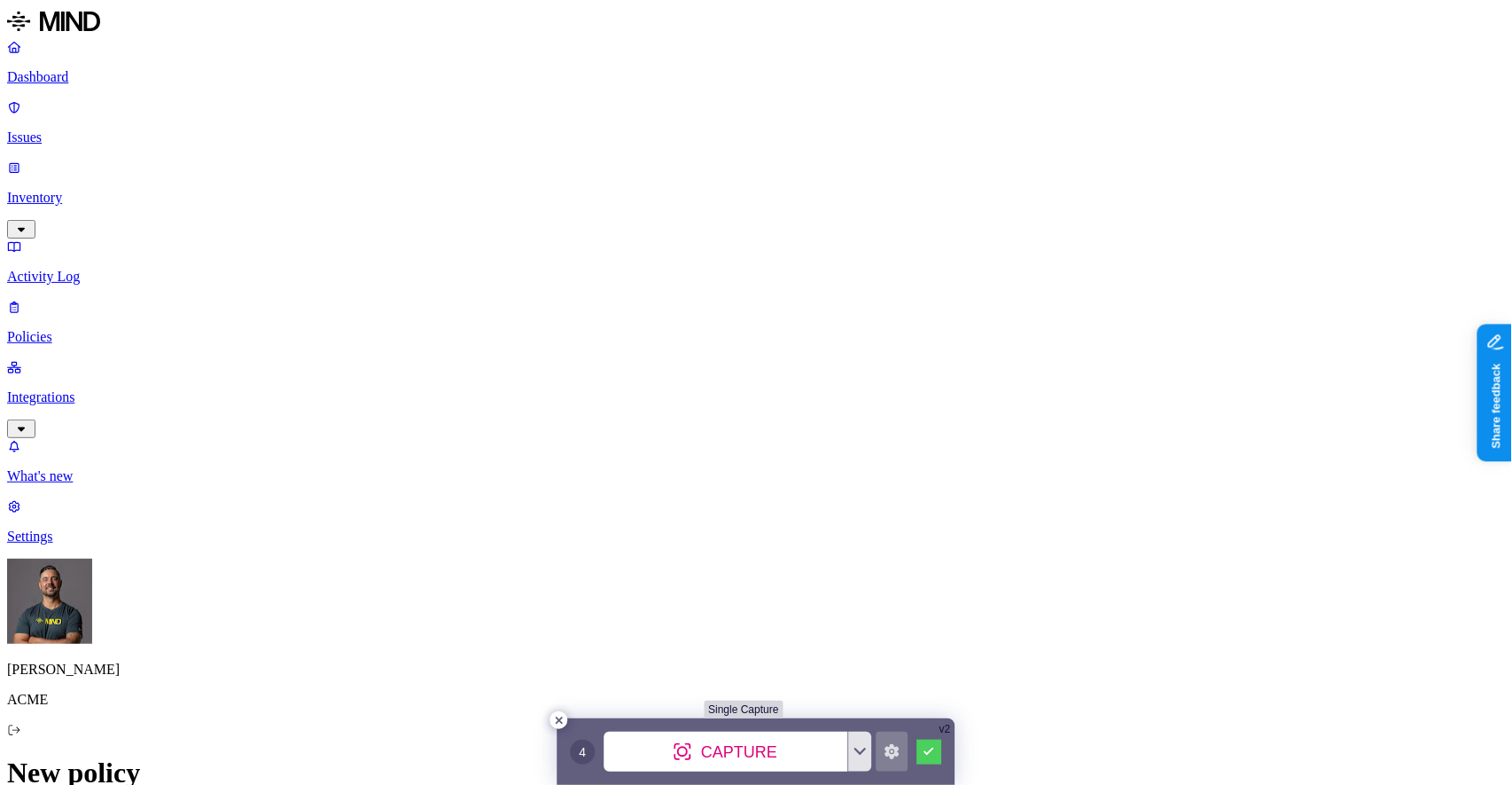
scroll to position [1063, 0]
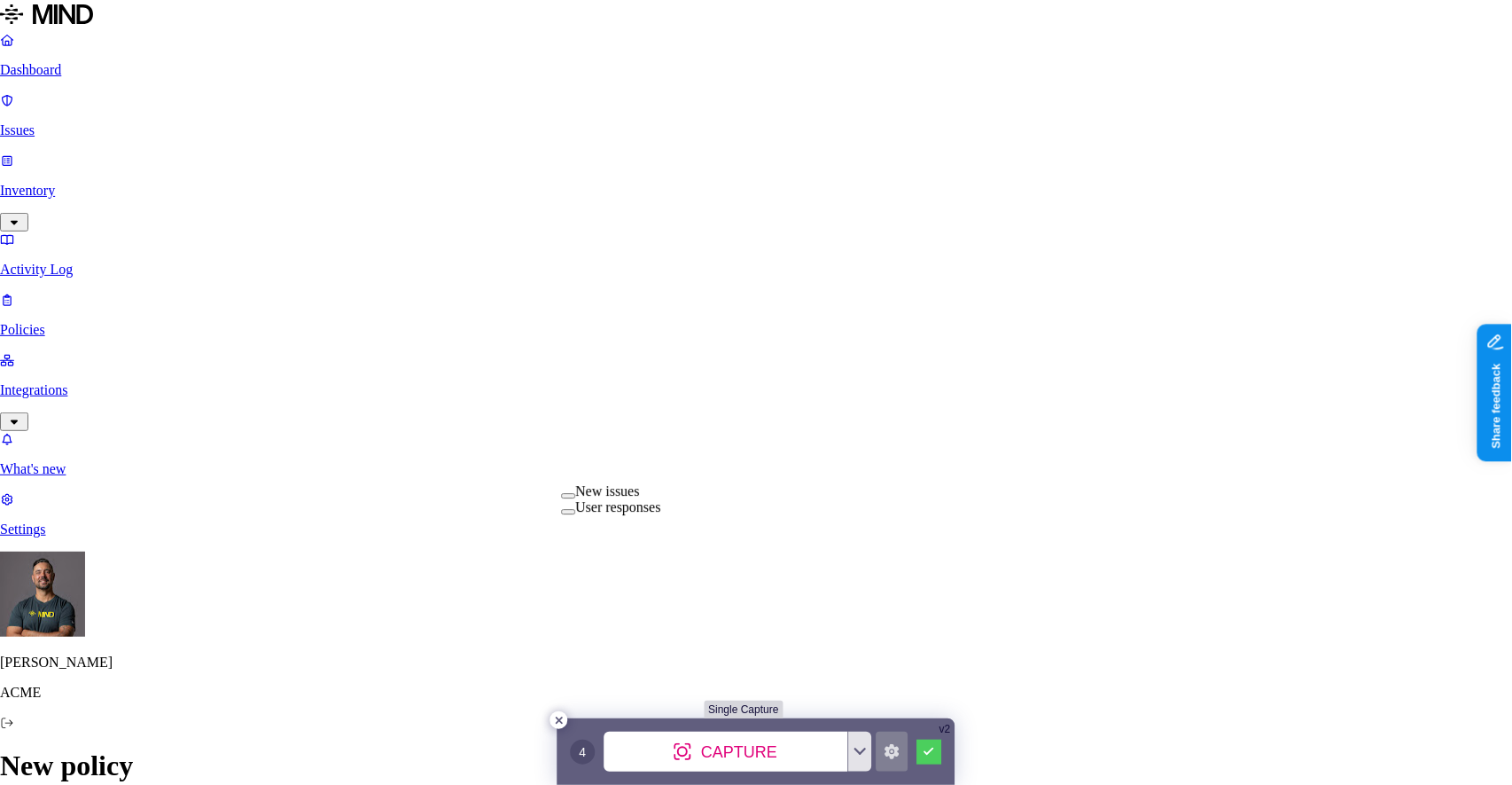
click at [598, 498] on label "New issues" at bounding box center [607, 491] width 64 height 15
click at [602, 517] on label "User responses" at bounding box center [618, 510] width 85 height 15
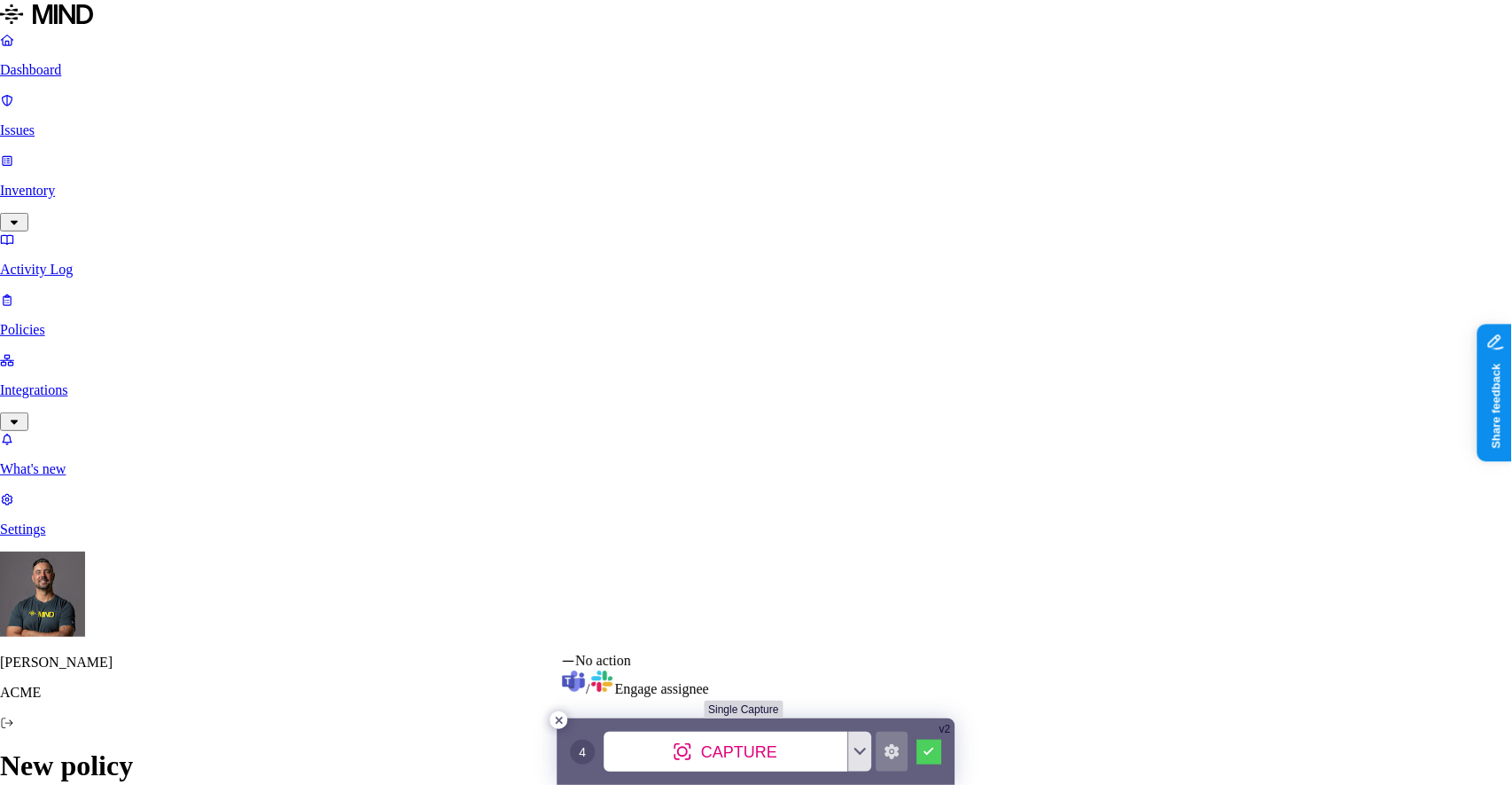
select select "1"
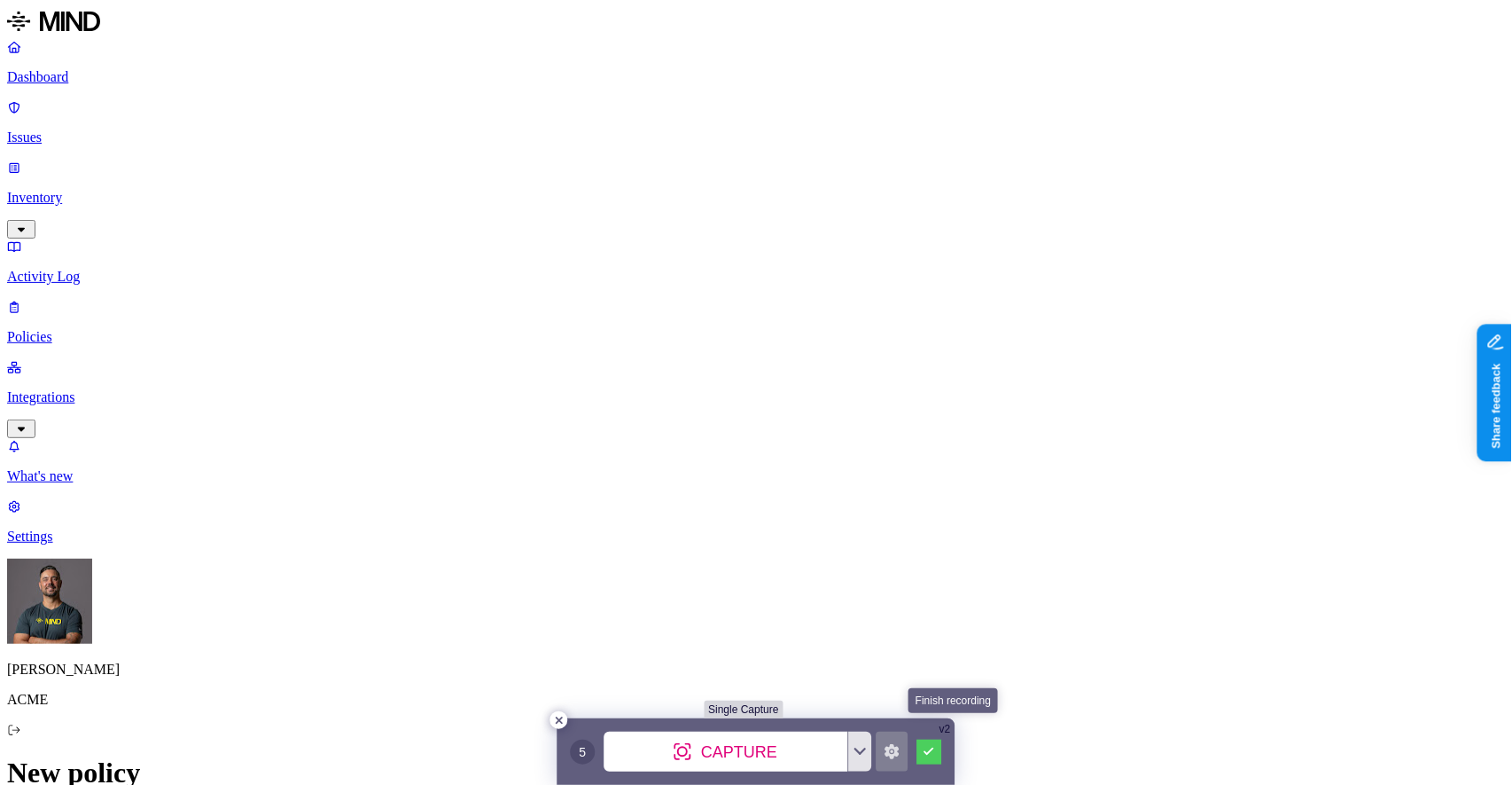
click at [924, 758] on button at bounding box center [930, 752] width 25 height 25
